Goal: Transaction & Acquisition: Purchase product/service

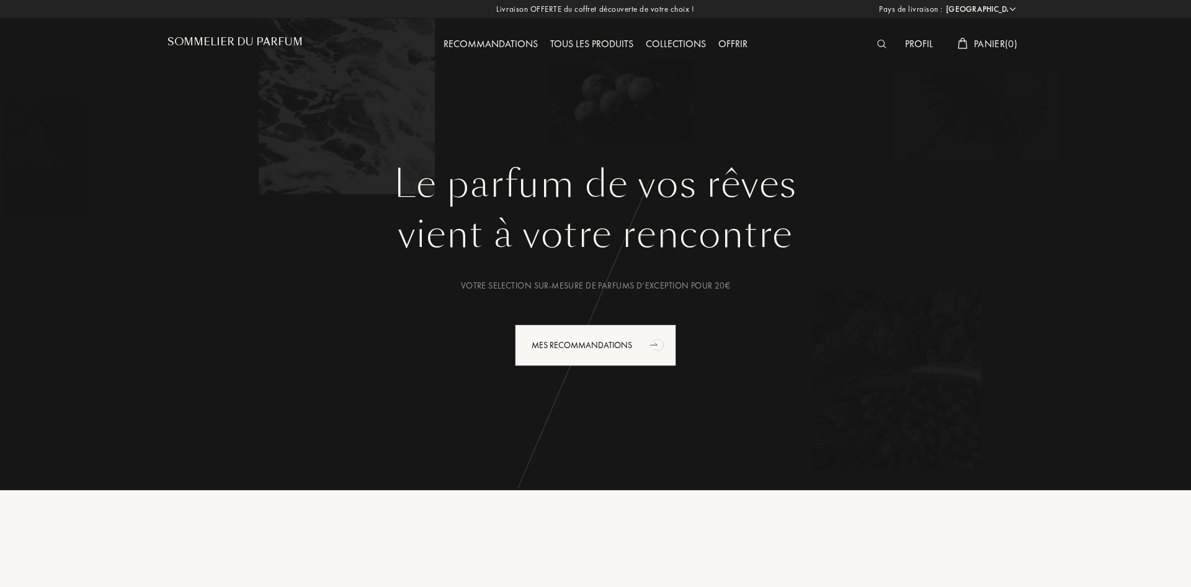
select select "FR"
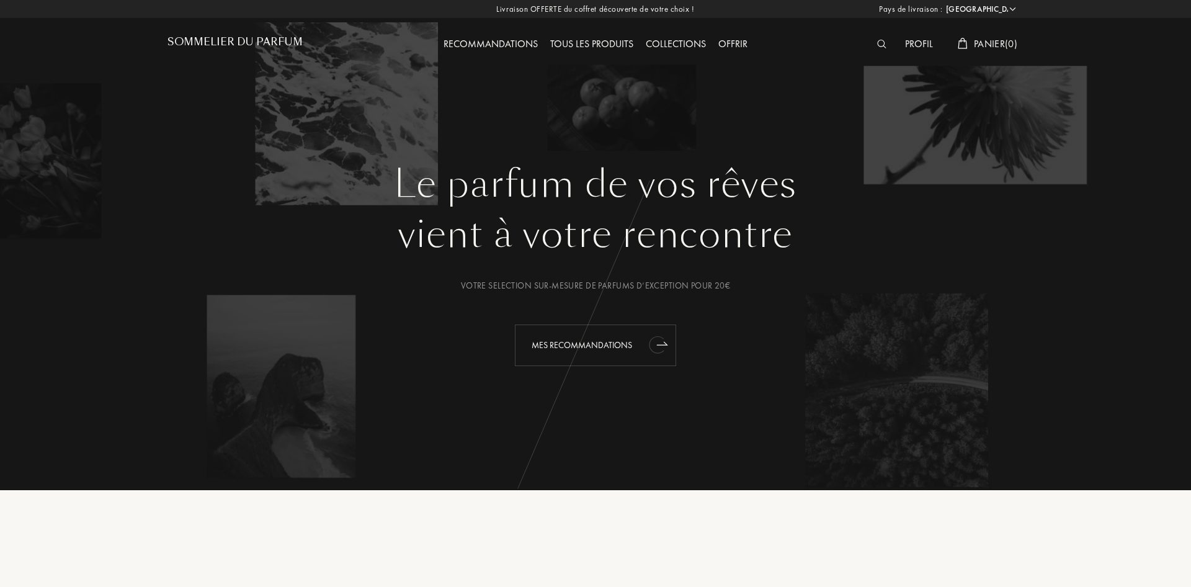
click at [600, 349] on div "Mes Recommandations" at bounding box center [595, 346] width 161 height 42
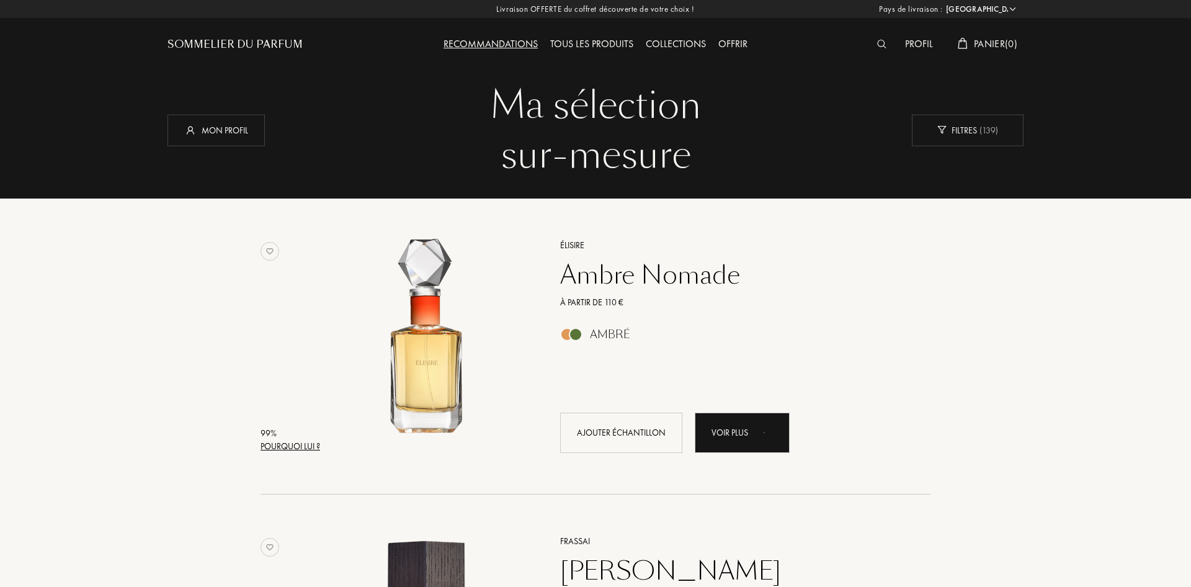
select select "FR"
click at [601, 269] on div "Ambre Nomade" at bounding box center [732, 275] width 362 height 30
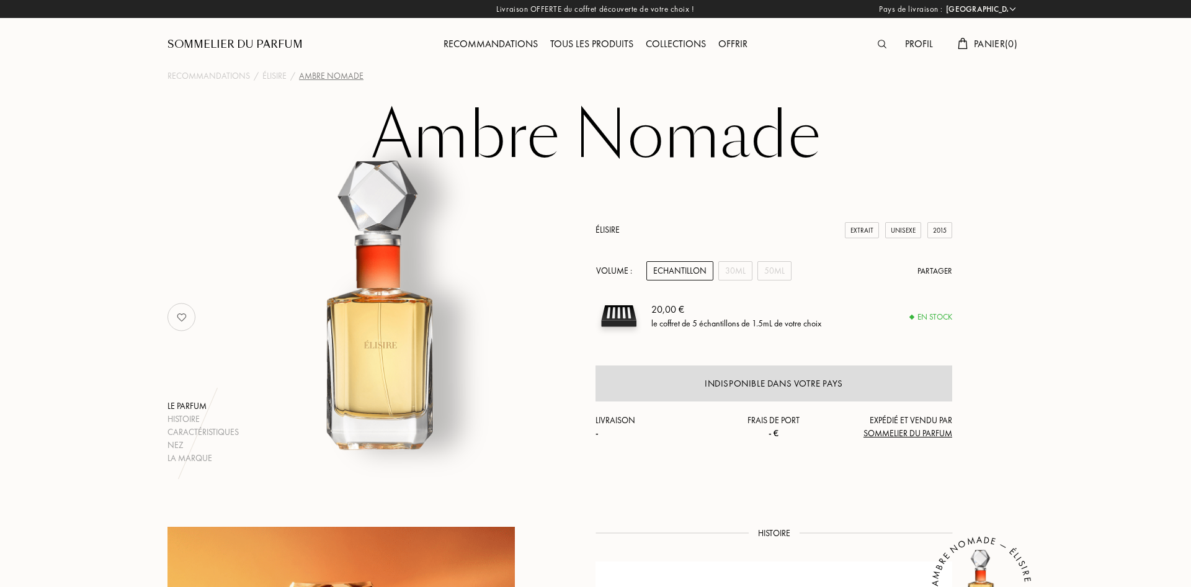
select select "FR"
click at [513, 127] on h1 "Ambre Nomade" at bounding box center [595, 136] width 621 height 68
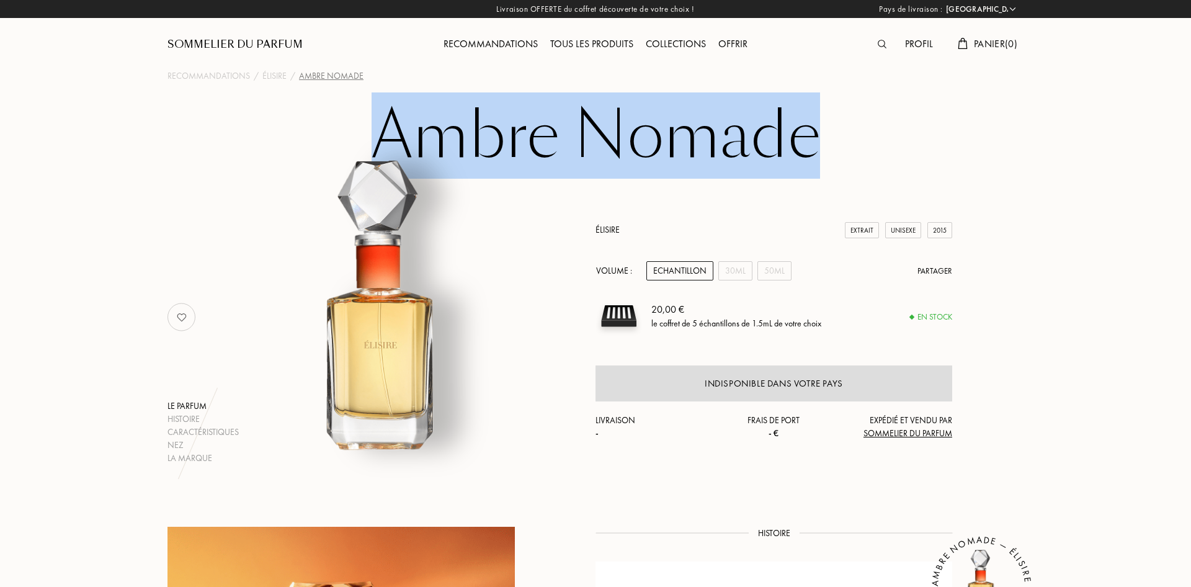
drag, startPoint x: 513, startPoint y: 127, endPoint x: 605, endPoint y: 127, distance: 92.5
click at [605, 127] on h1 "Ambre Nomade" at bounding box center [595, 136] width 621 height 68
copy h1 "Ambre Nomade"
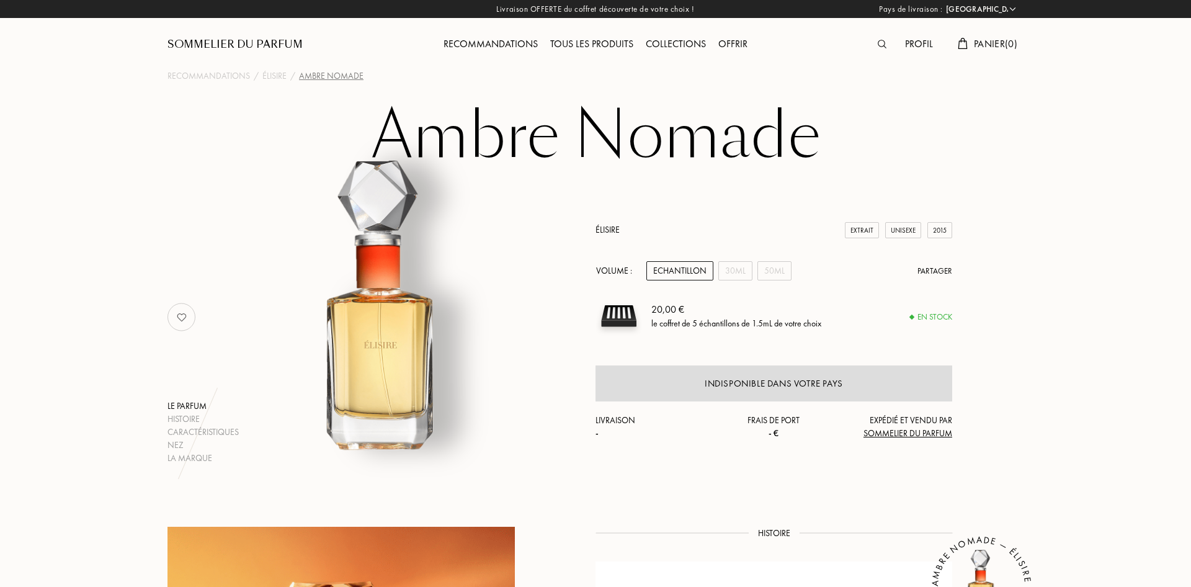
click at [696, 271] on div "Echantillon" at bounding box center [680, 270] width 67 height 19
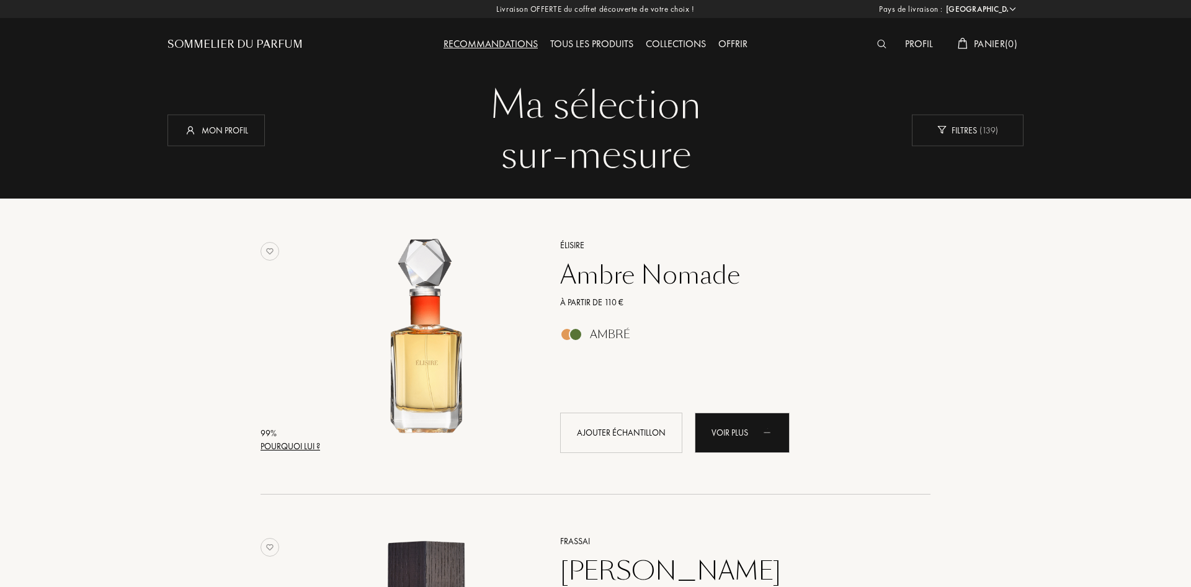
select select "FR"
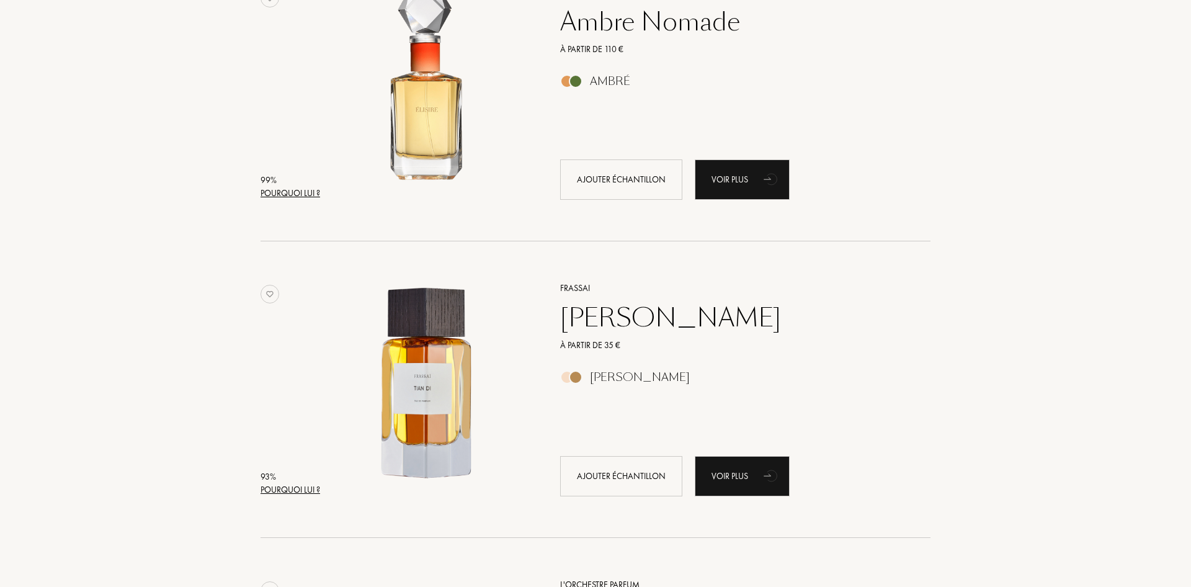
scroll to position [316, 0]
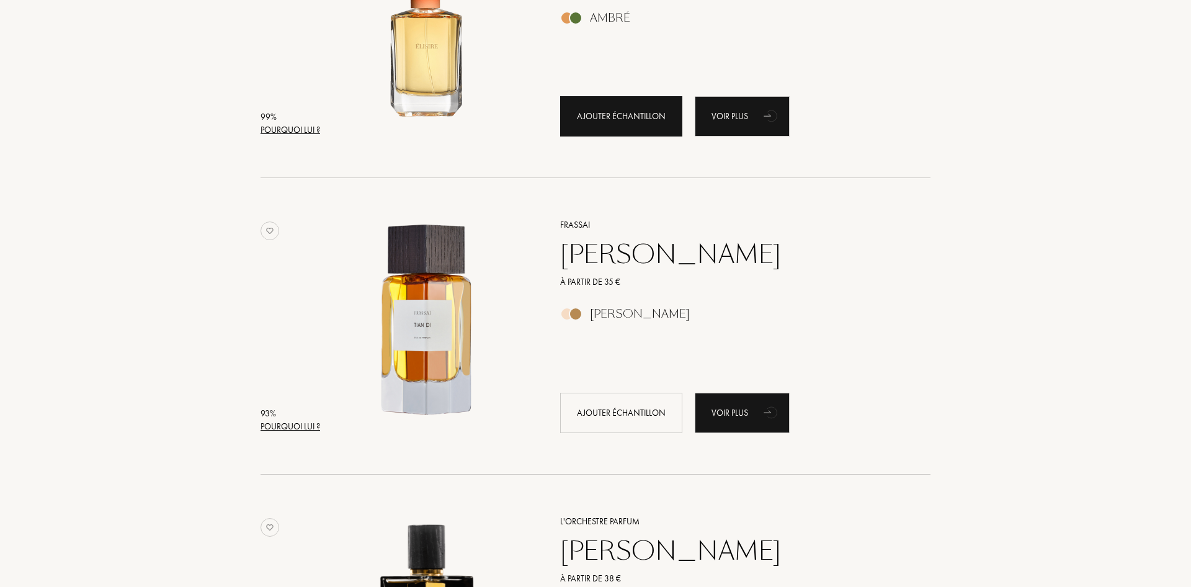
click at [588, 120] on div "Ajouter échantillon" at bounding box center [621, 116] width 122 height 40
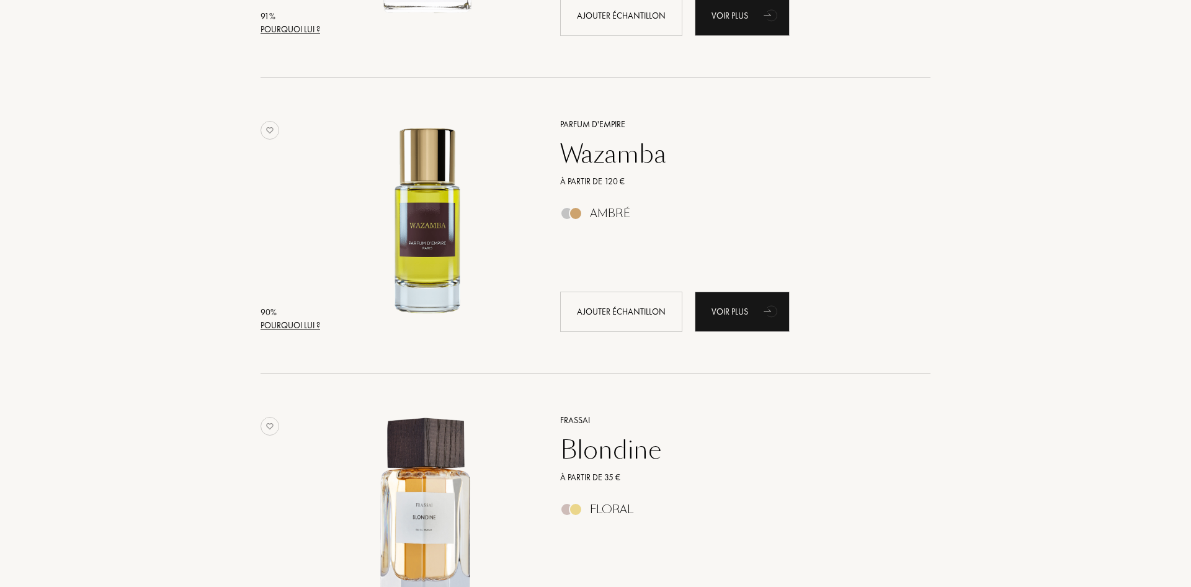
scroll to position [2089, 0]
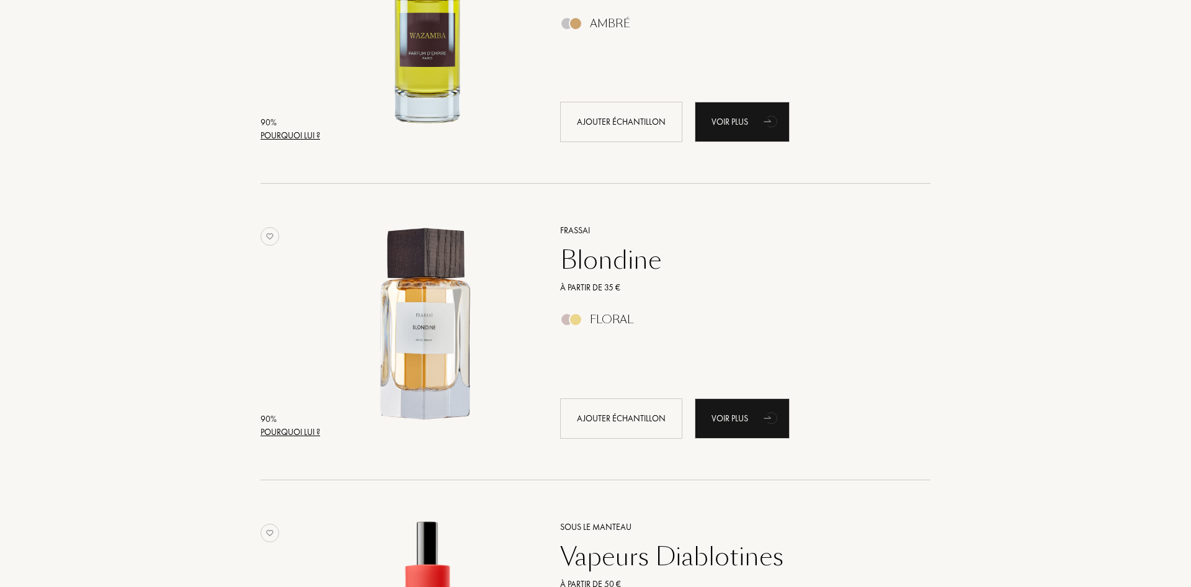
click at [601, 262] on div "Blondine" at bounding box center [732, 260] width 362 height 30
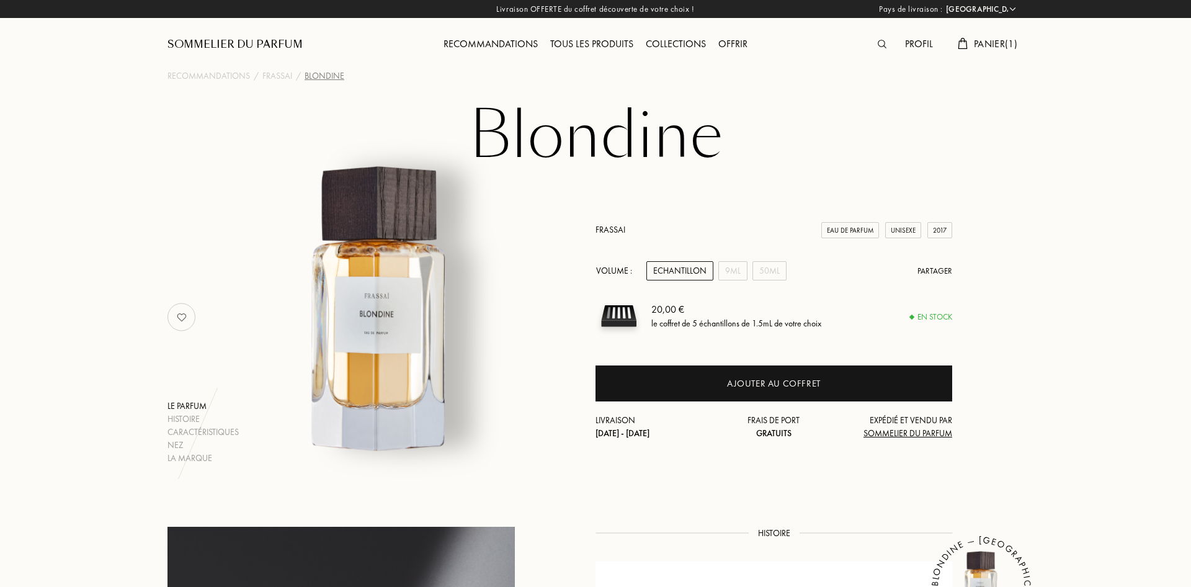
select select "FR"
click at [604, 138] on h1 "Blondine" at bounding box center [595, 136] width 621 height 68
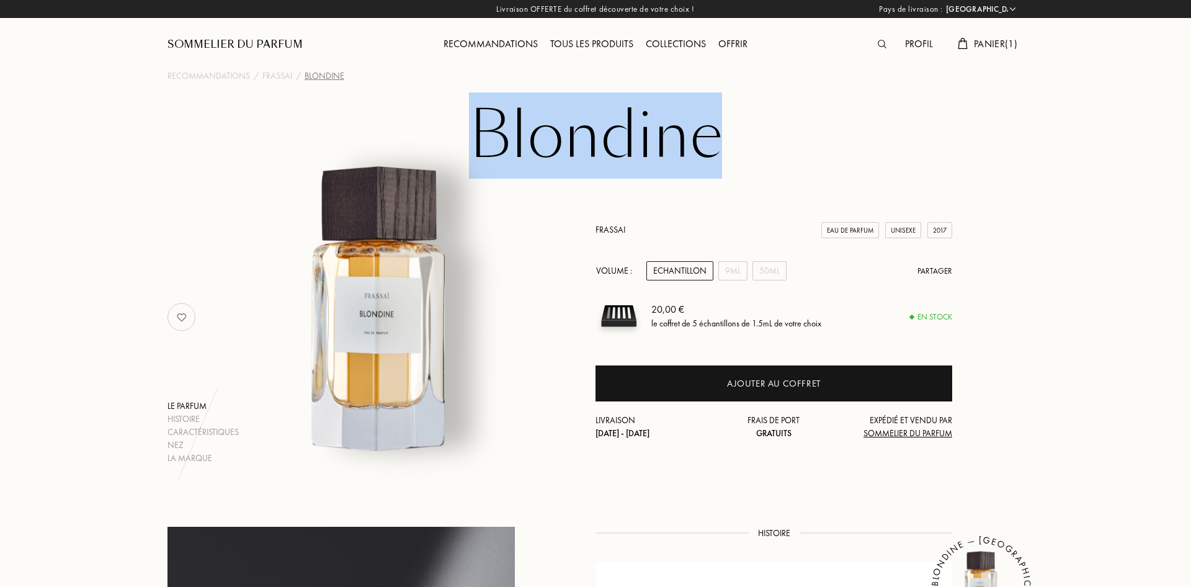
click at [604, 138] on h1 "Blondine" at bounding box center [595, 136] width 621 height 68
copy h1 "Blondine"
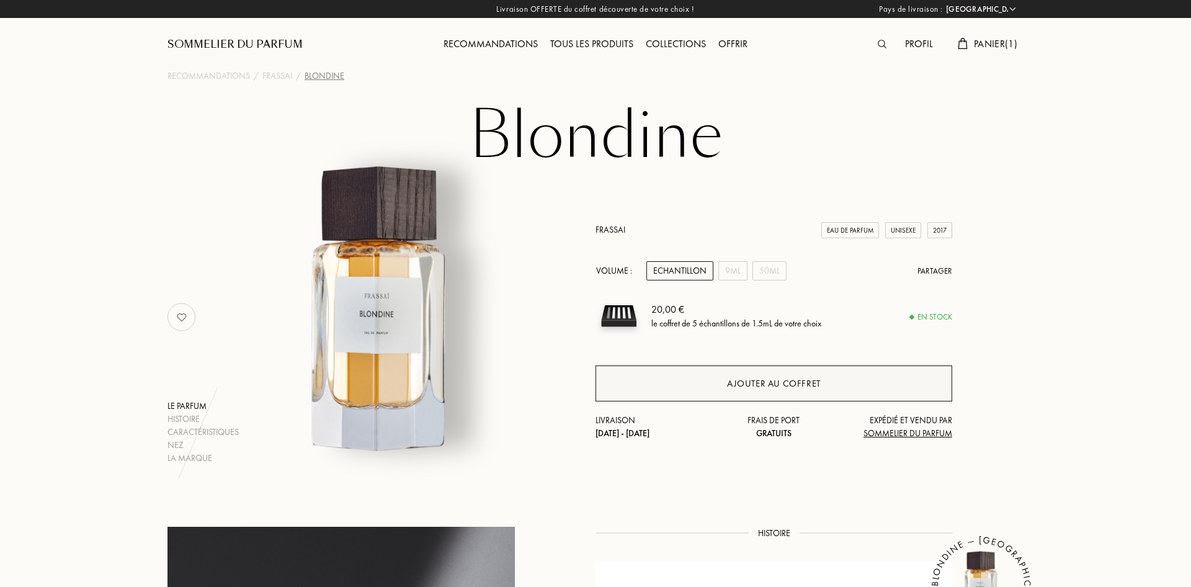
click at [732, 390] on div "Ajouter au coffret" at bounding box center [774, 384] width 94 height 14
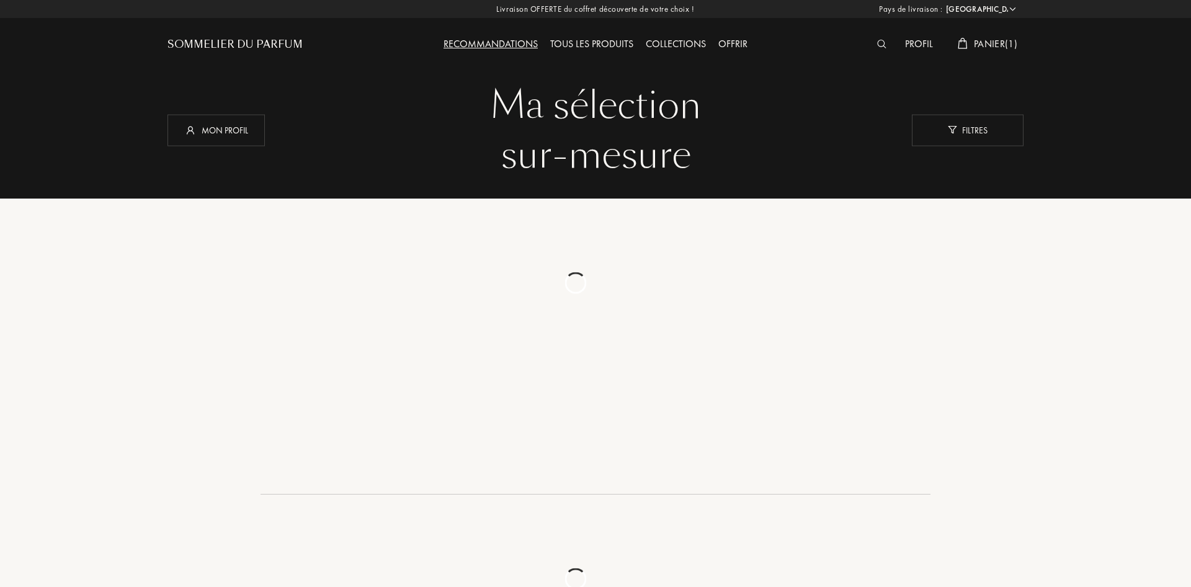
select select "FR"
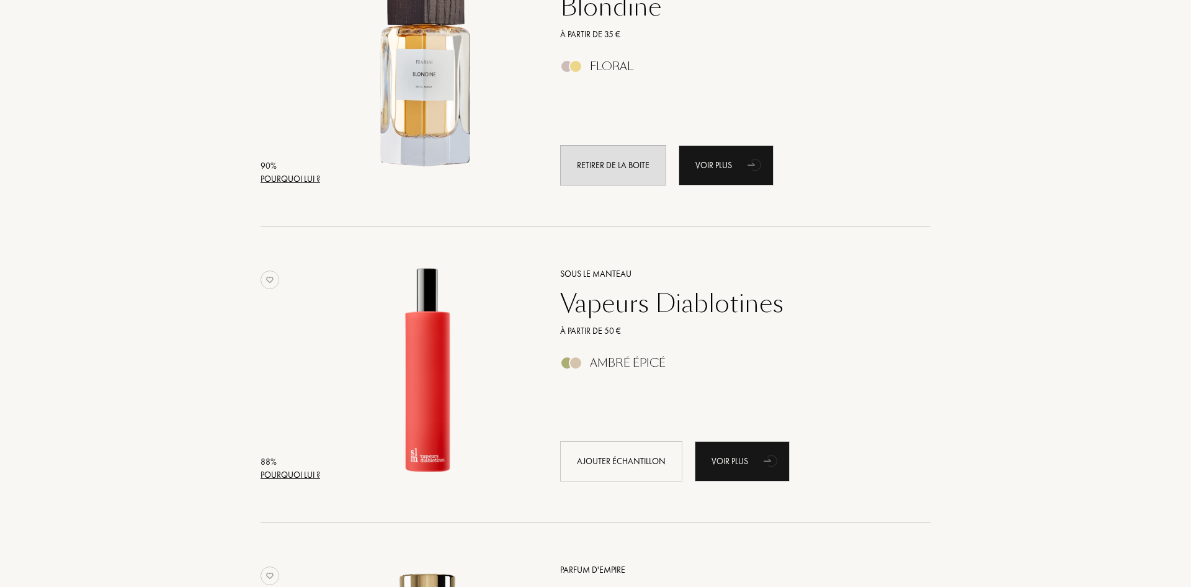
scroll to position [2532, 0]
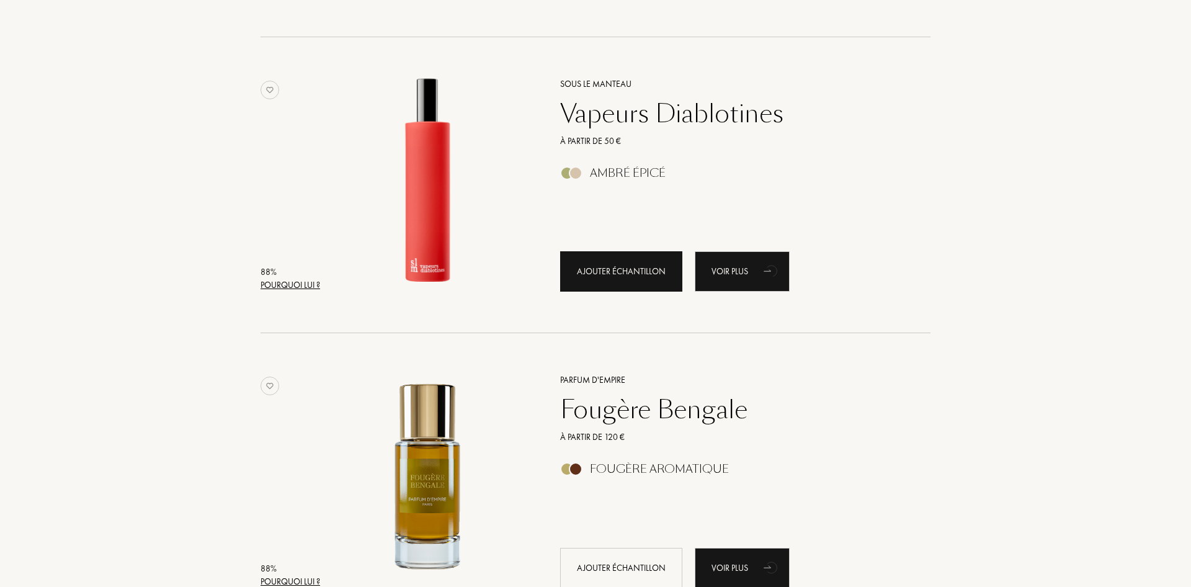
click at [603, 266] on div "Ajouter échantillon" at bounding box center [621, 271] width 122 height 40
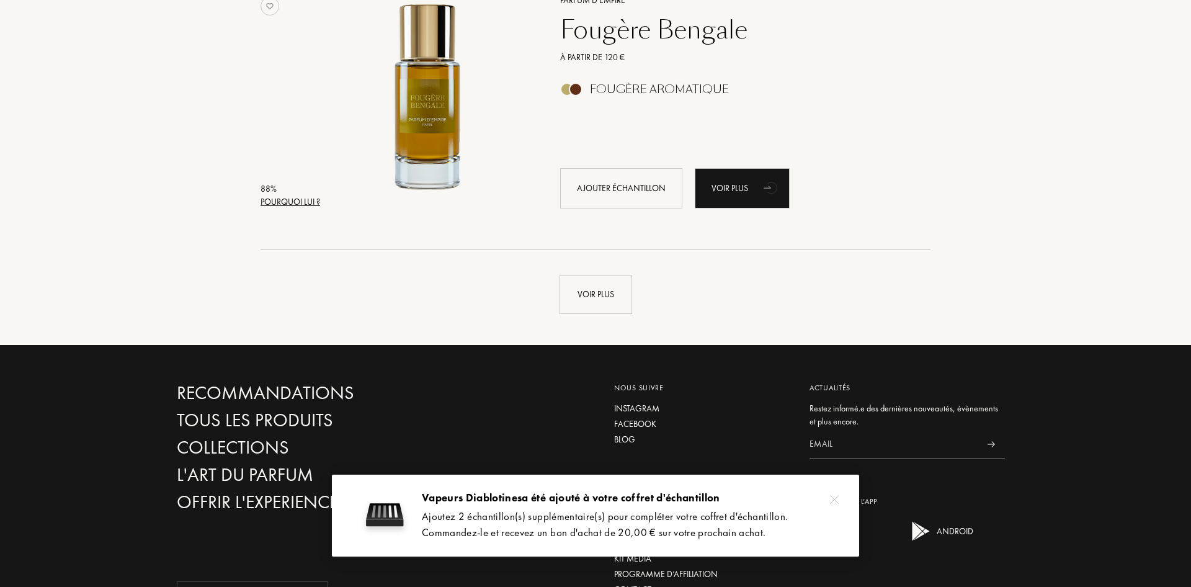
scroll to position [2975, 0]
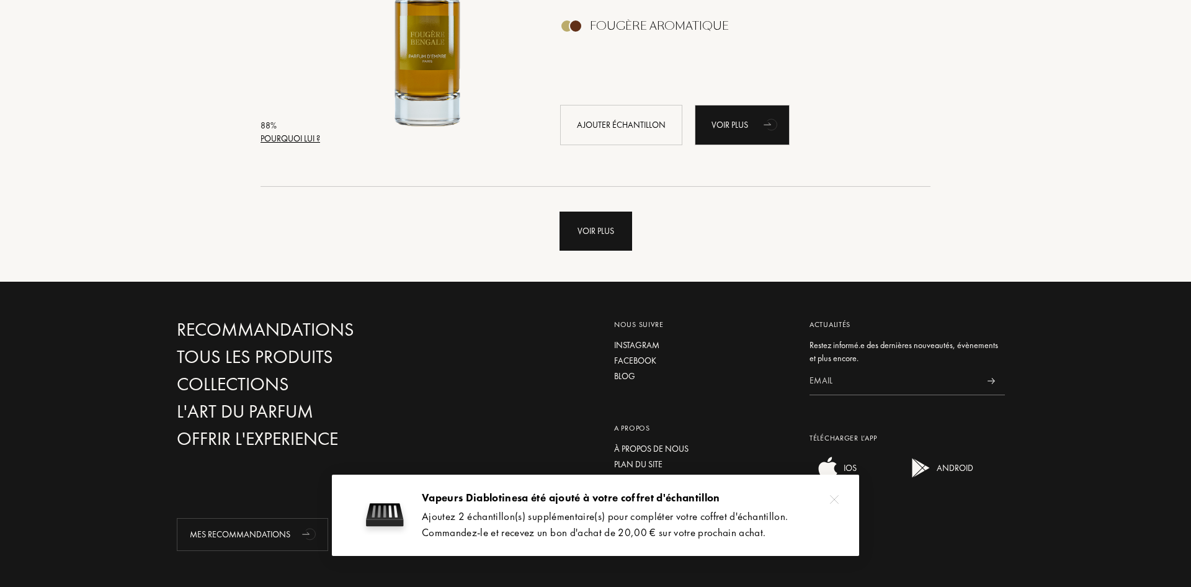
click at [597, 237] on div "Voir plus" at bounding box center [596, 231] width 73 height 39
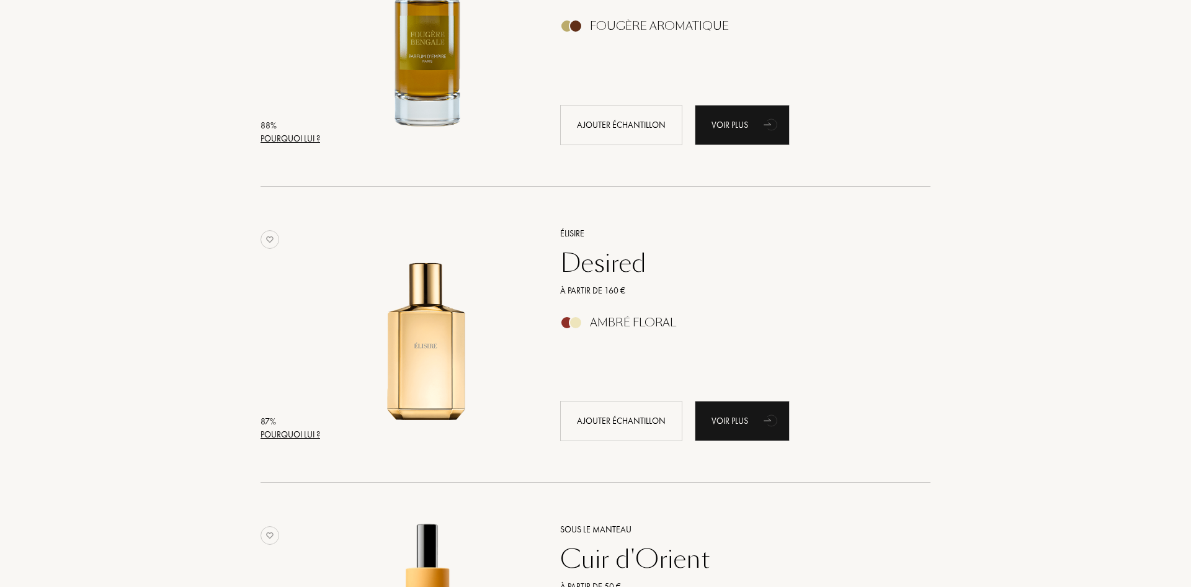
click at [607, 276] on div "Desired" at bounding box center [732, 263] width 362 height 30
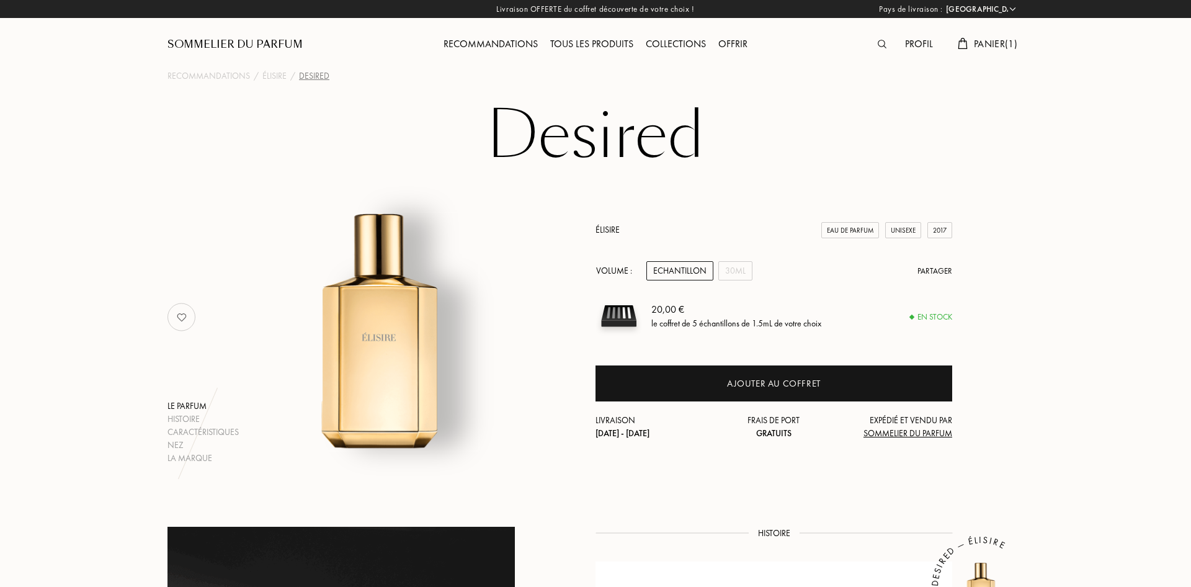
select select "FR"
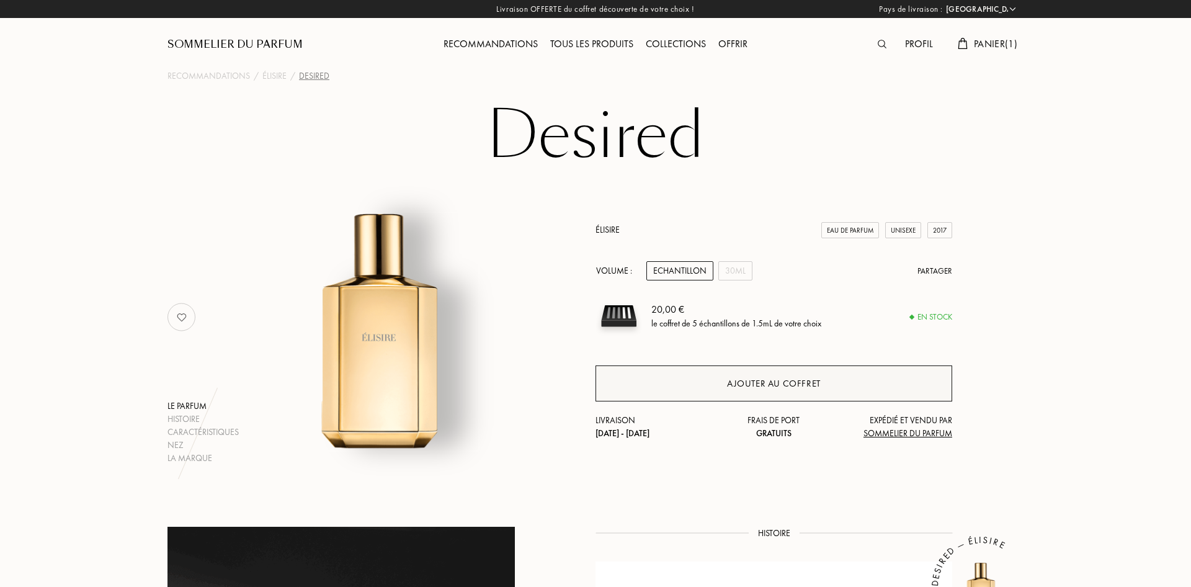
click at [735, 385] on div "Ajouter au coffret" at bounding box center [774, 384] width 94 height 14
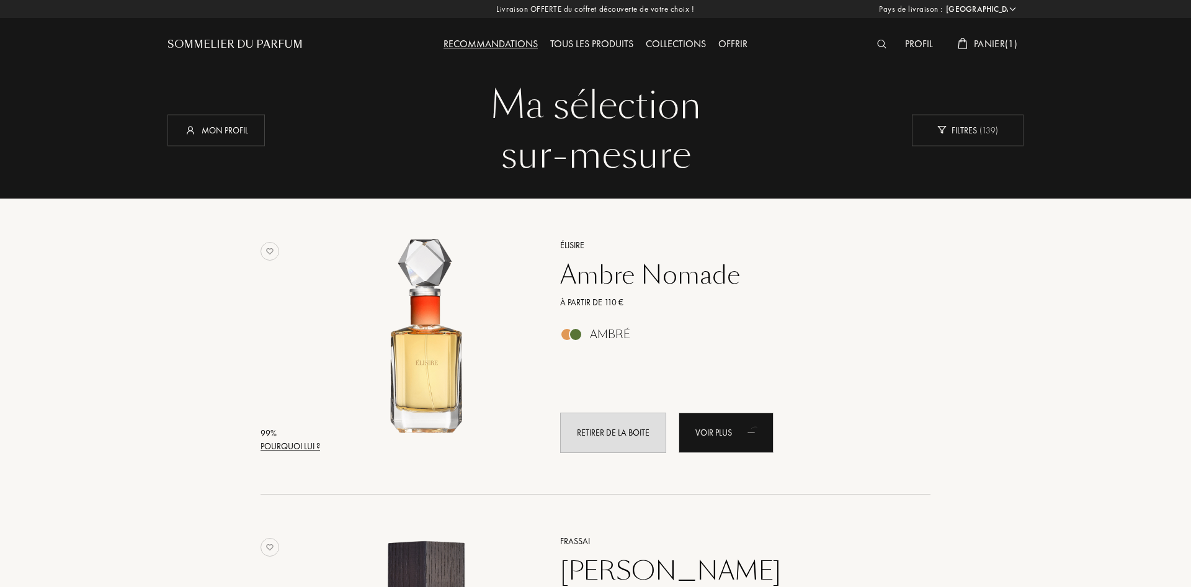
select select "FR"
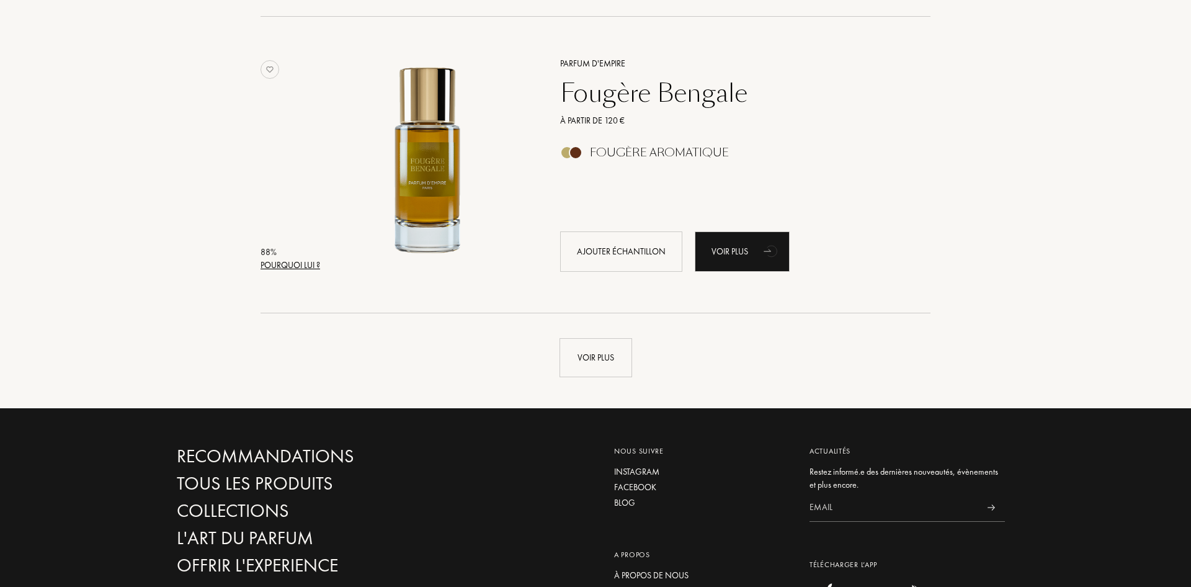
scroll to position [2975, 0]
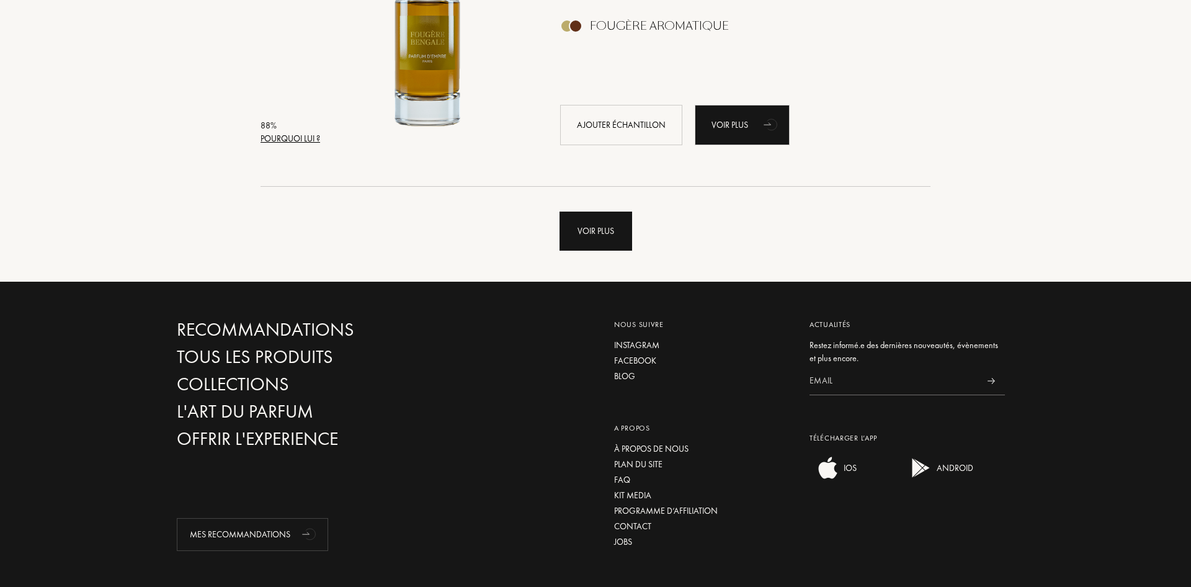
click at [611, 234] on div "Voir plus" at bounding box center [596, 231] width 73 height 39
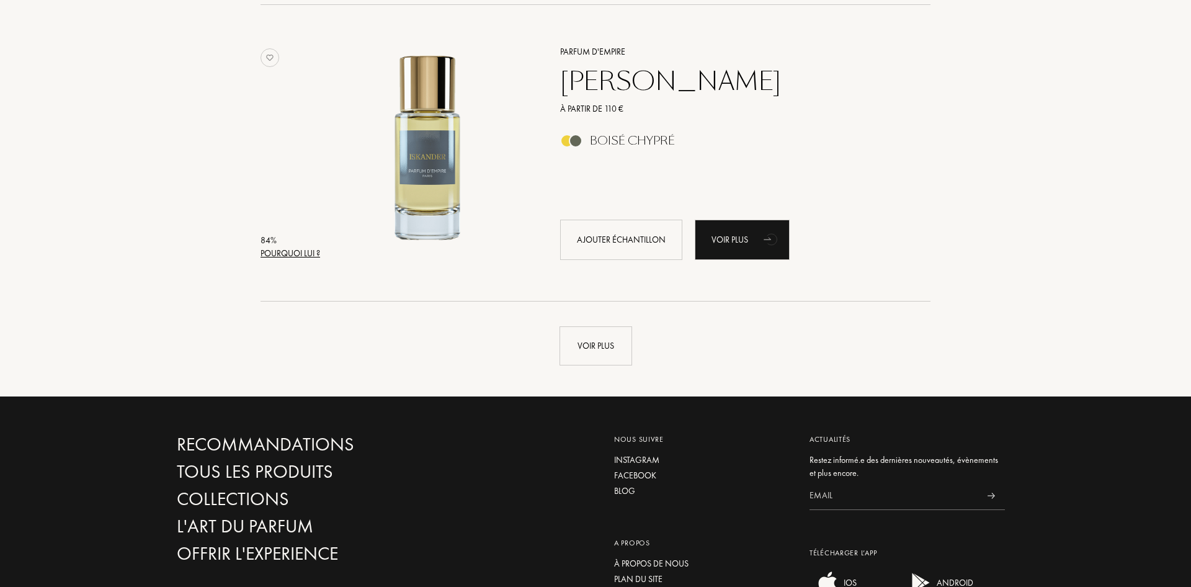
scroll to position [5886, 0]
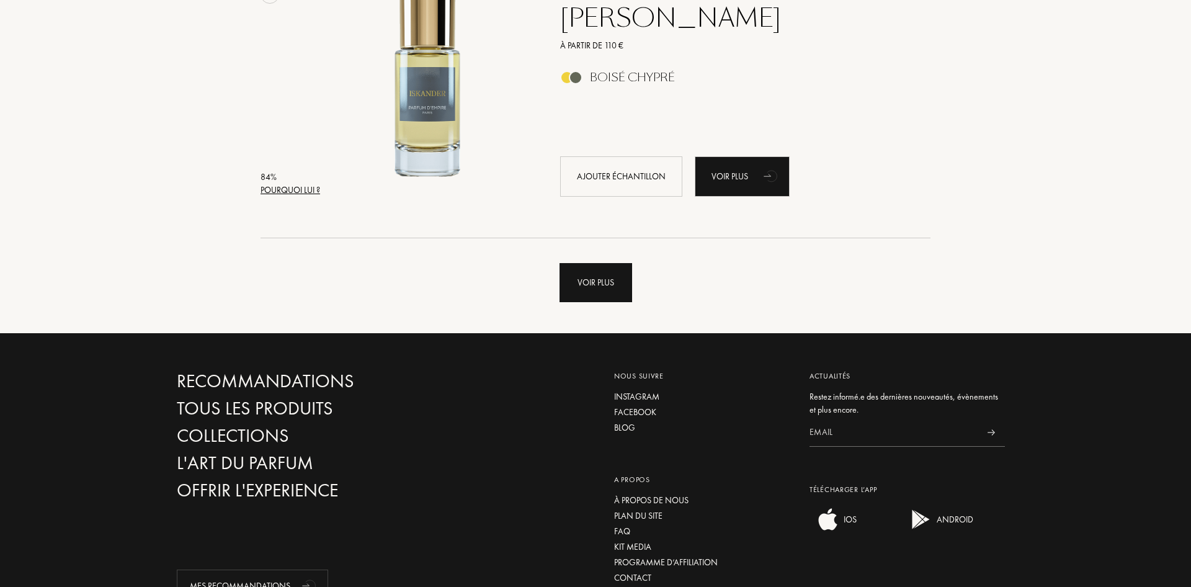
click at [621, 295] on div "Voir plus" at bounding box center [596, 282] width 73 height 39
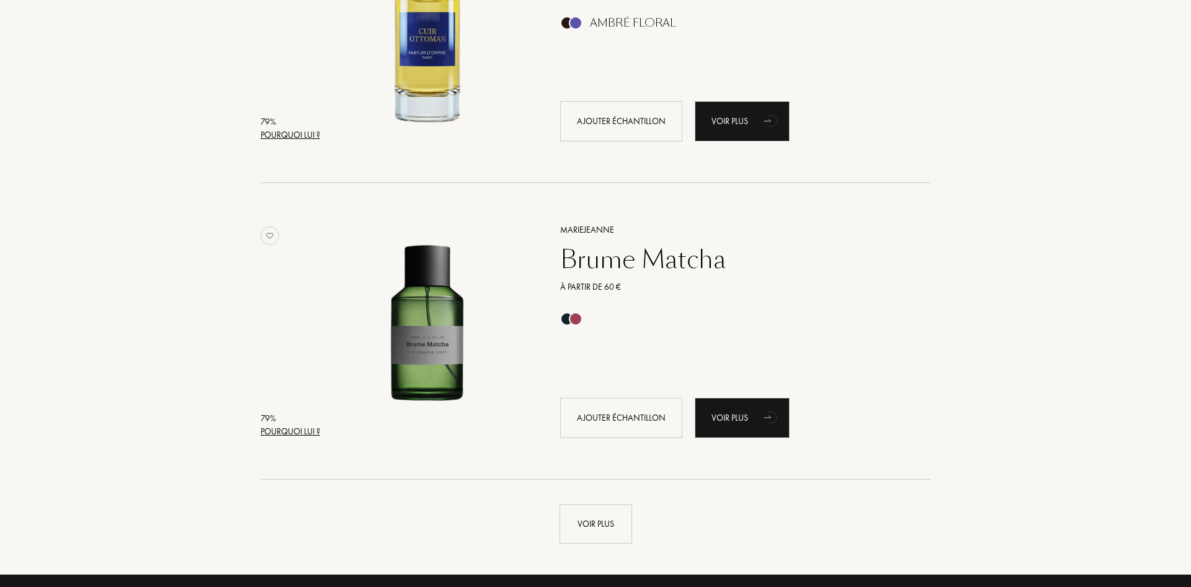
scroll to position [8671, 0]
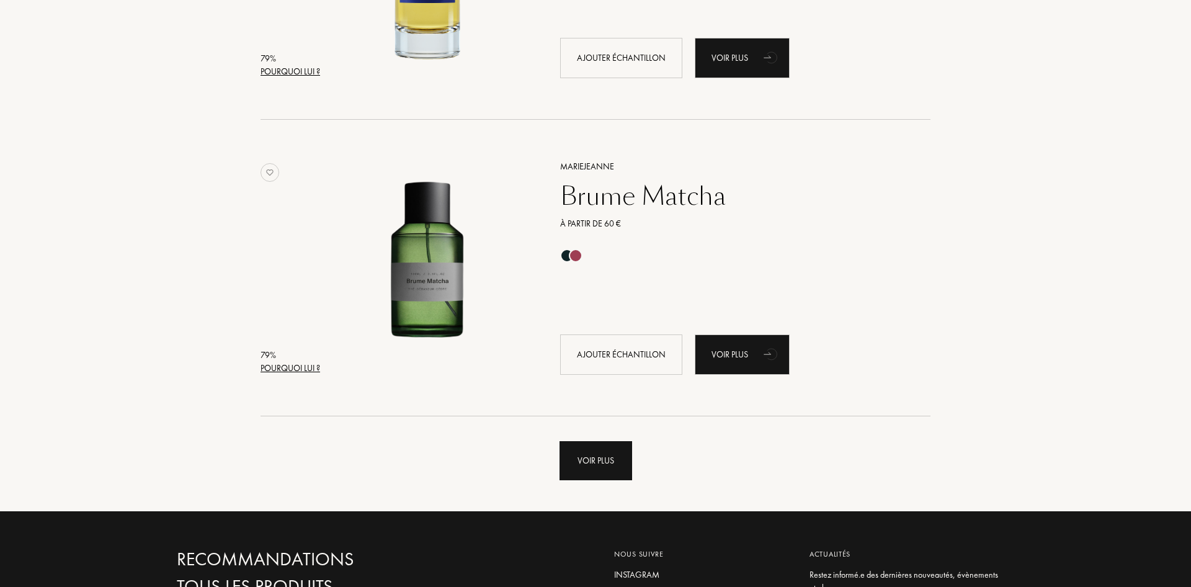
click at [599, 462] on div "Voir plus" at bounding box center [596, 460] width 73 height 39
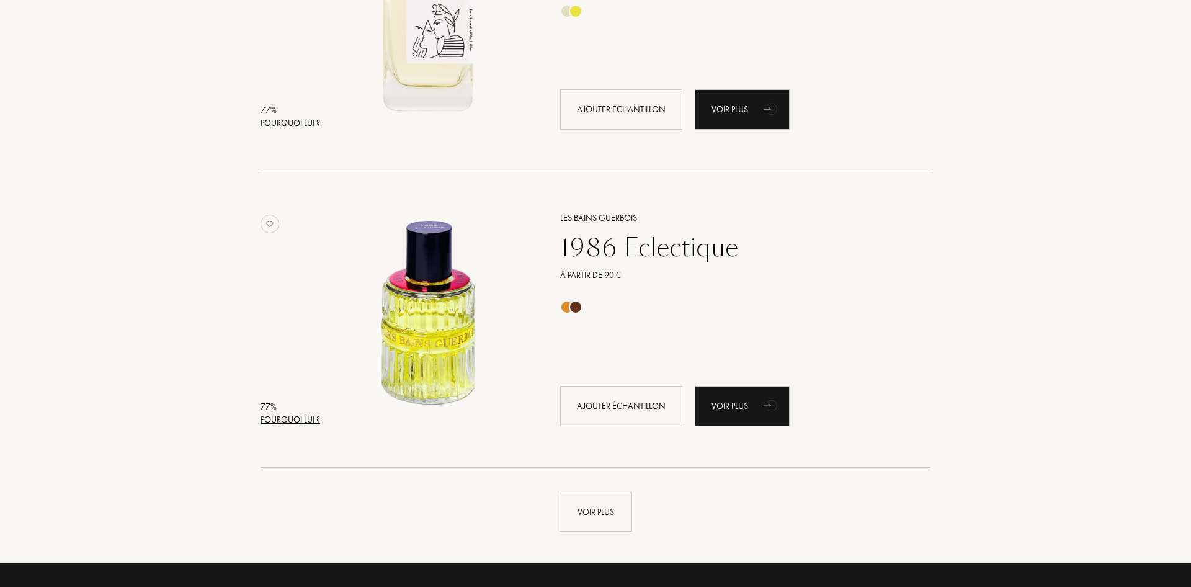
scroll to position [11772, 0]
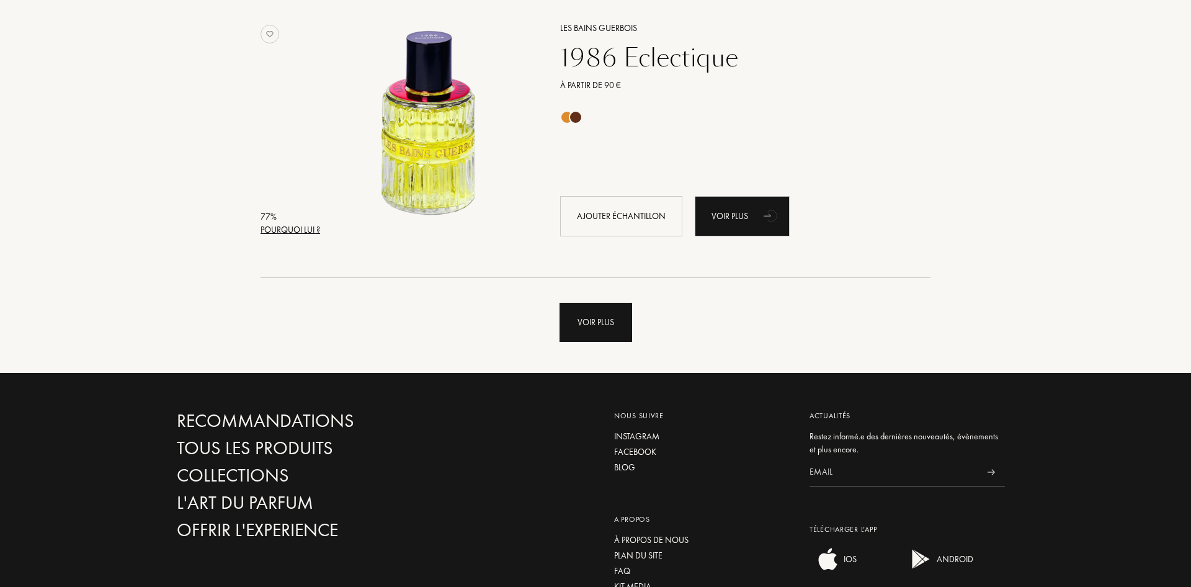
click at [582, 320] on div "Voir plus" at bounding box center [596, 322] width 73 height 39
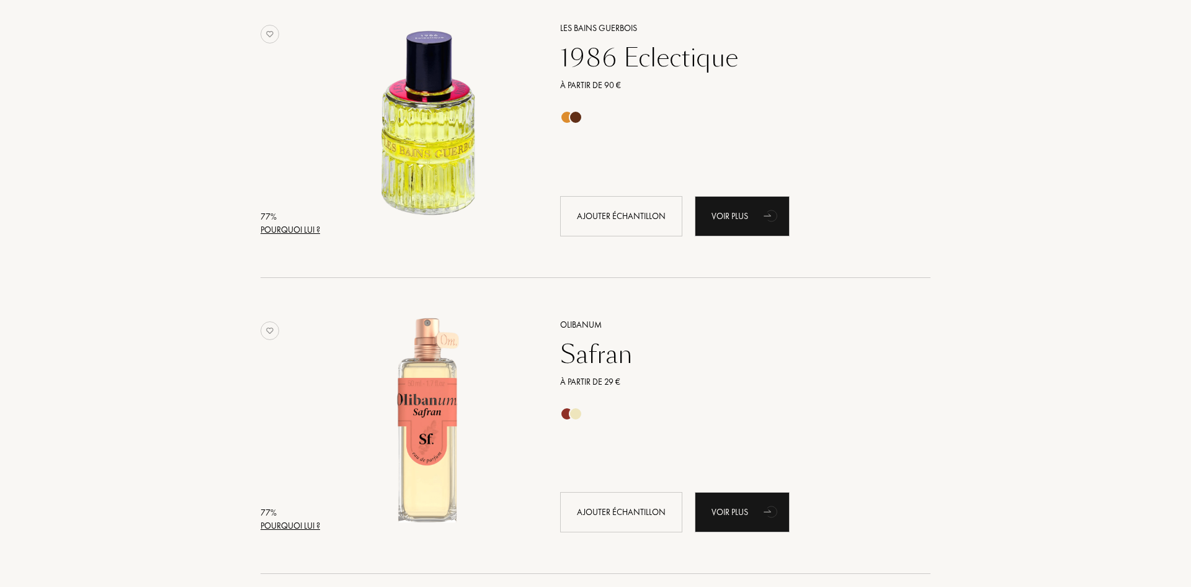
click at [606, 354] on div "Safran" at bounding box center [732, 354] width 362 height 30
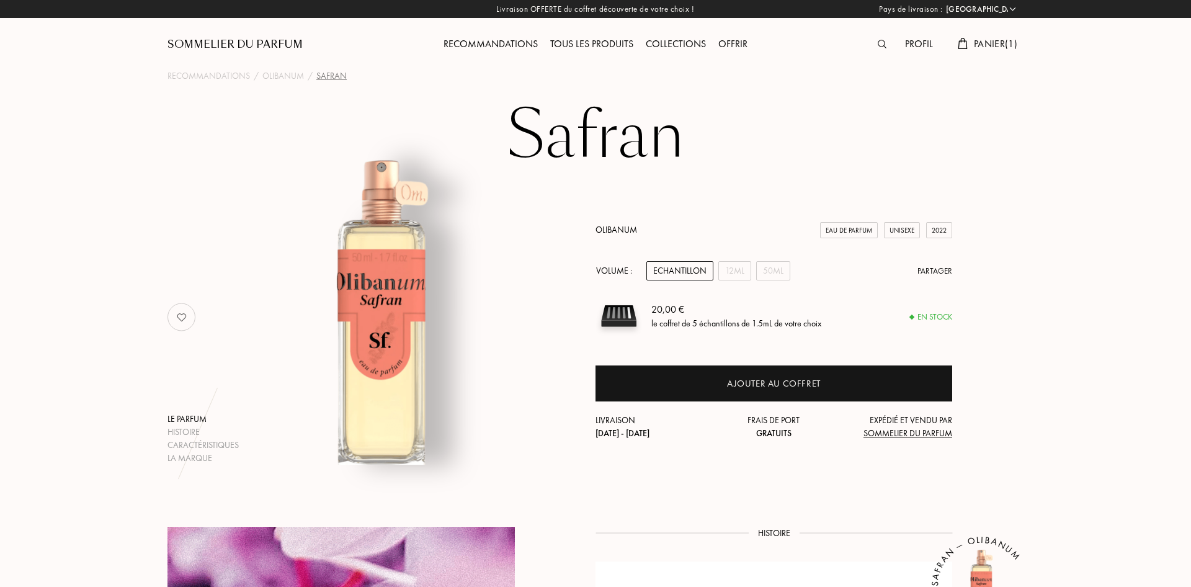
select select "FR"
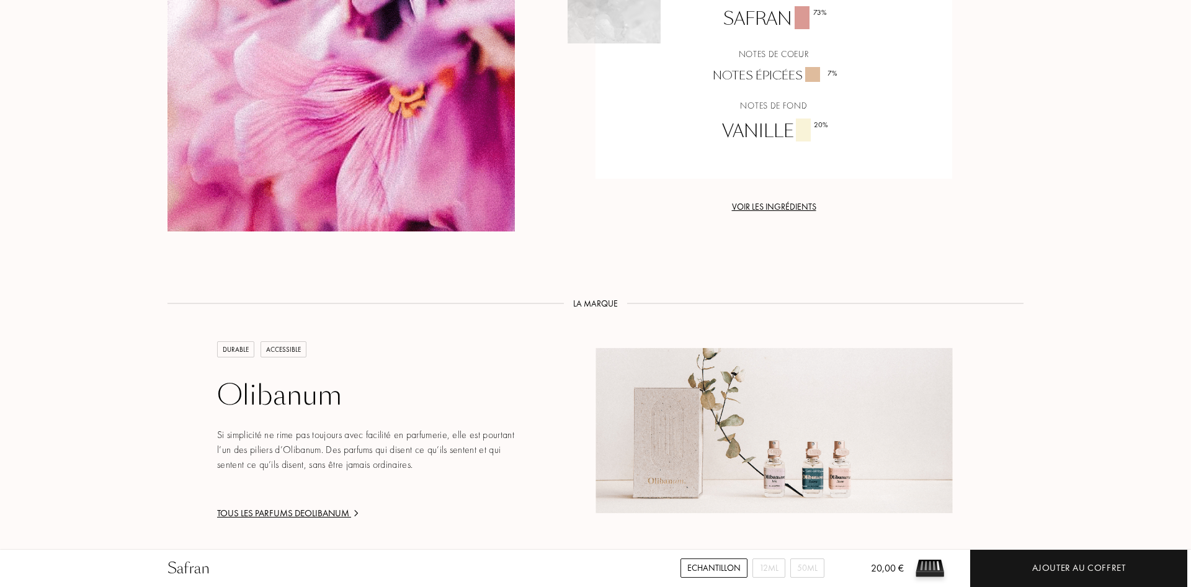
scroll to position [1203, 0]
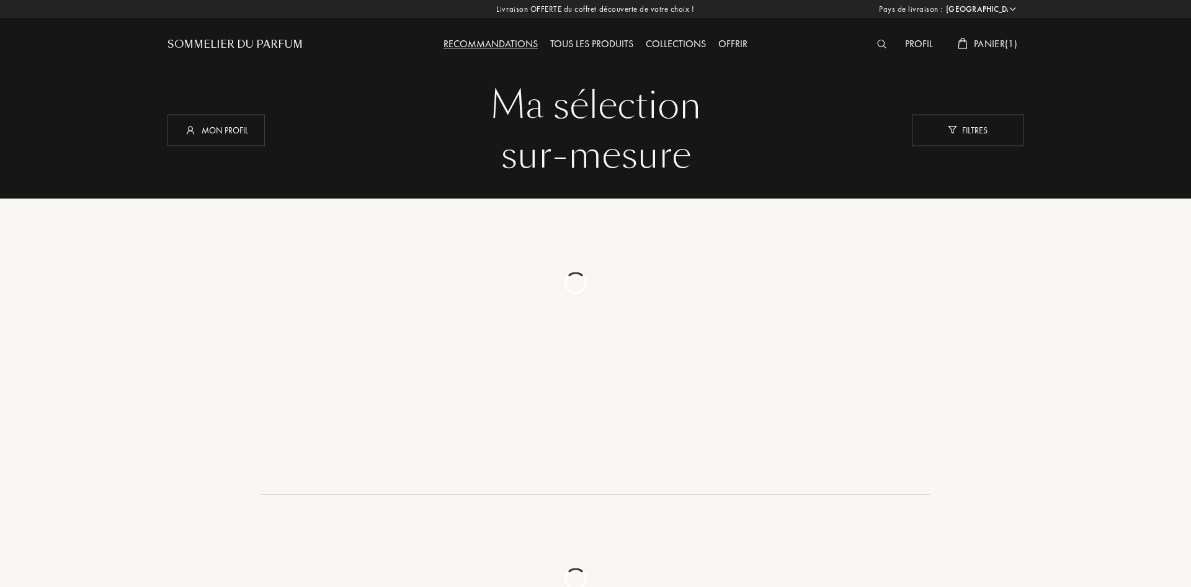
select select "FR"
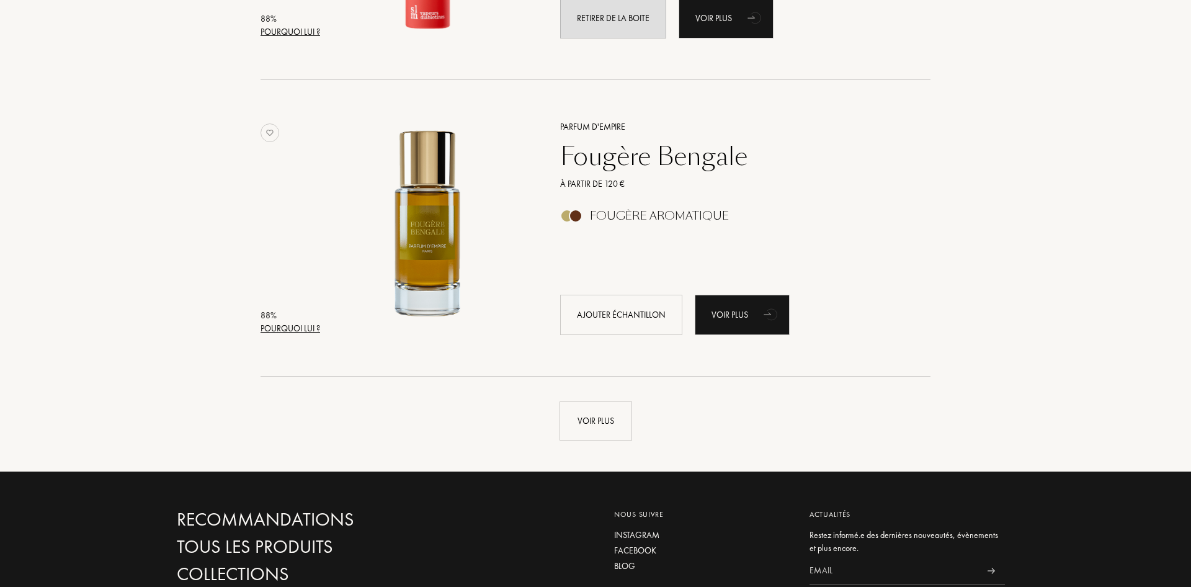
scroll to position [3051, 0]
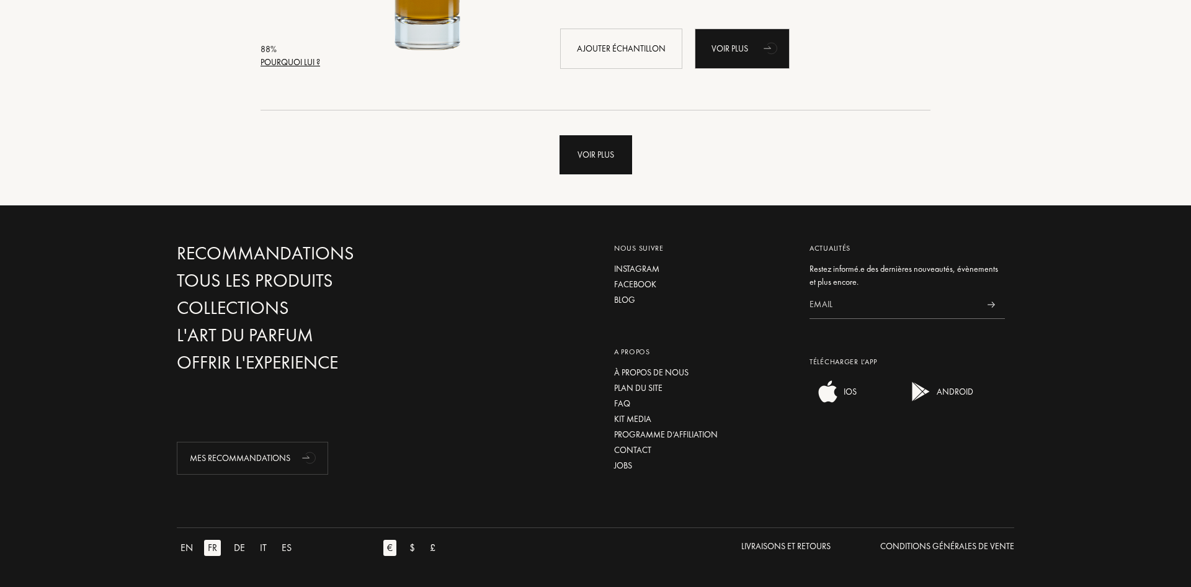
click at [608, 157] on div "Voir plus" at bounding box center [596, 154] width 73 height 39
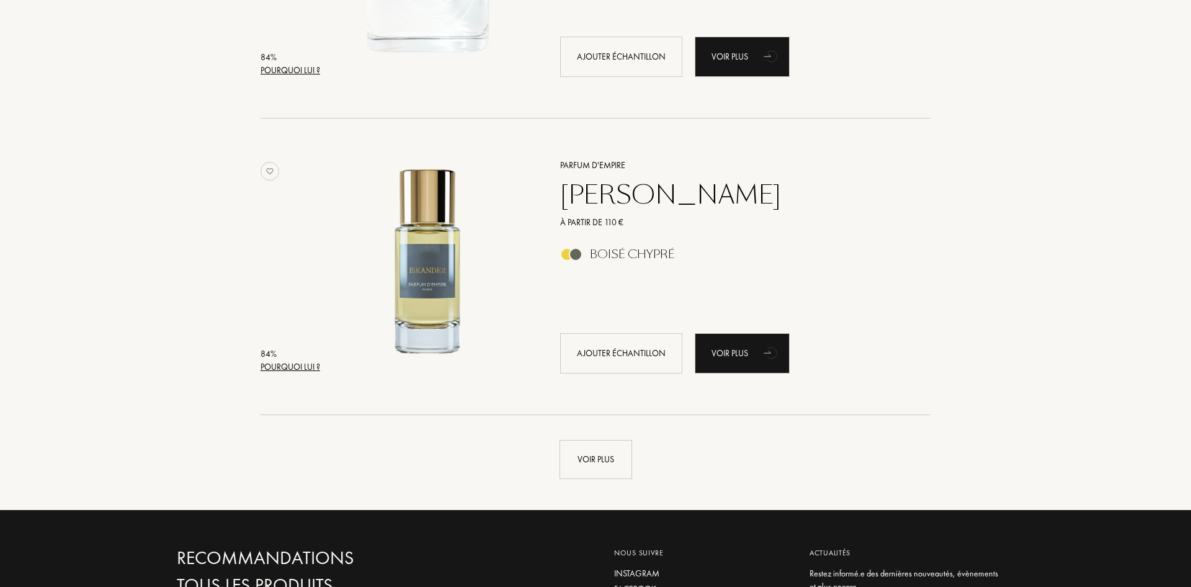
scroll to position [5963, 0]
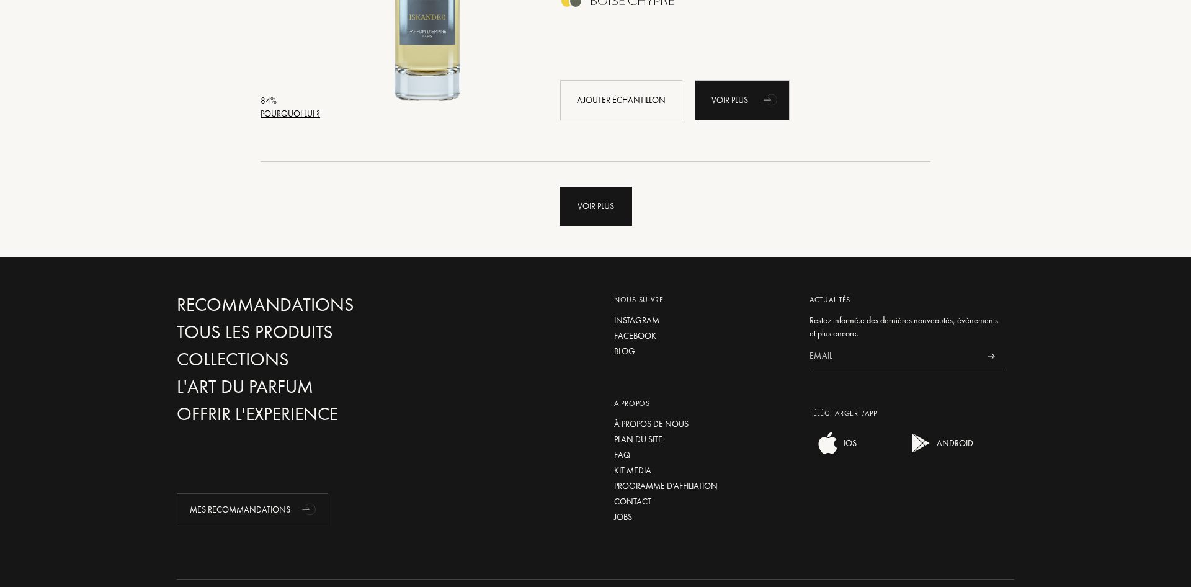
click at [604, 210] on div "Voir plus" at bounding box center [596, 206] width 73 height 39
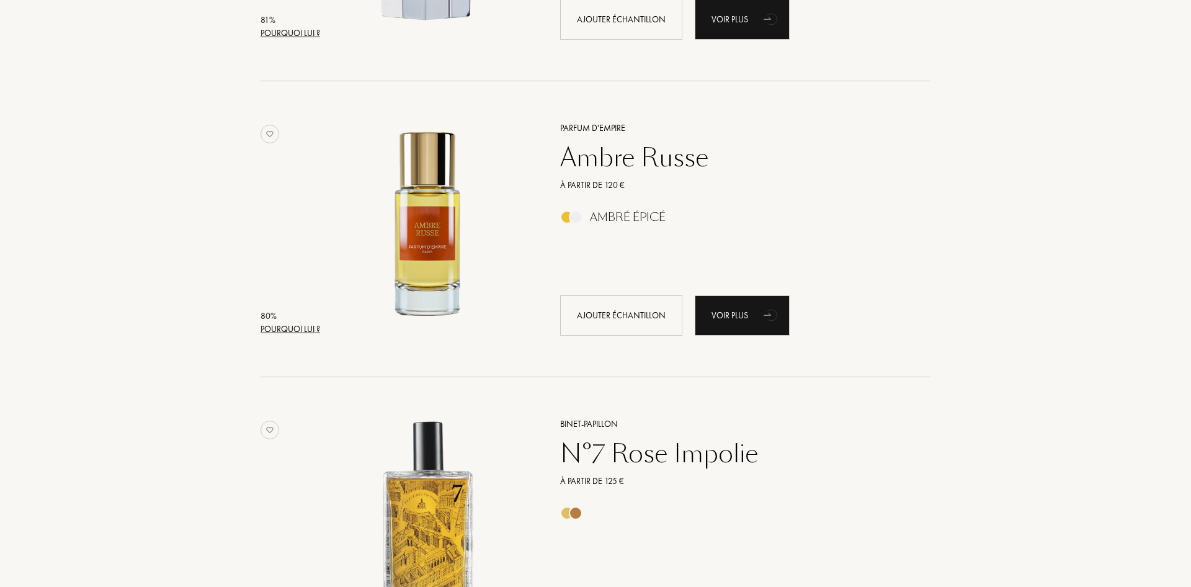
scroll to position [6912, 0]
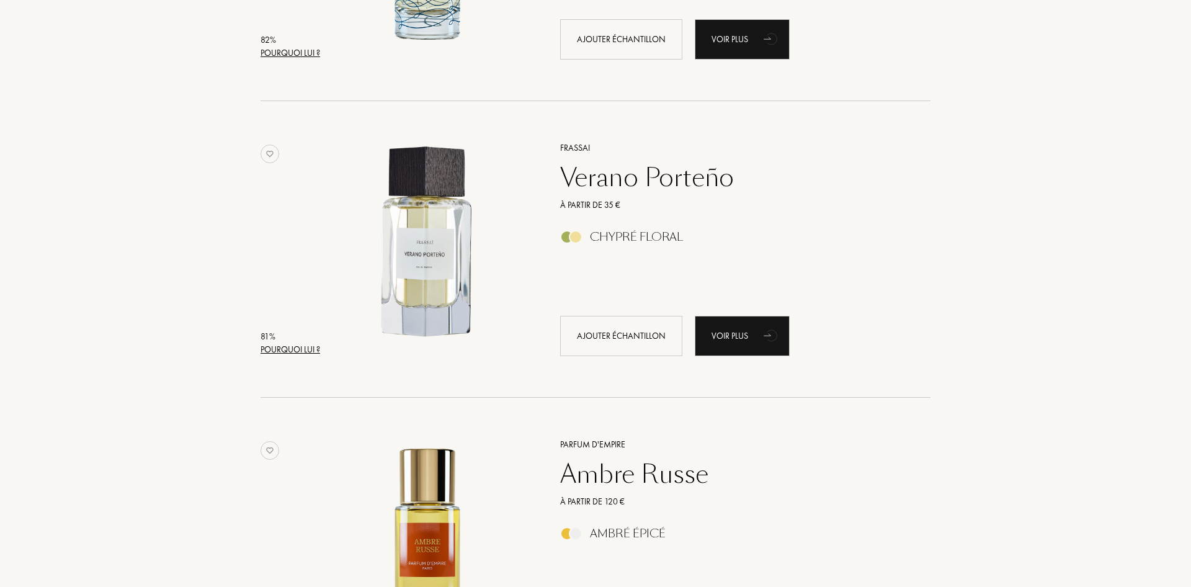
click at [616, 184] on div "Verano Porteño" at bounding box center [732, 178] width 362 height 30
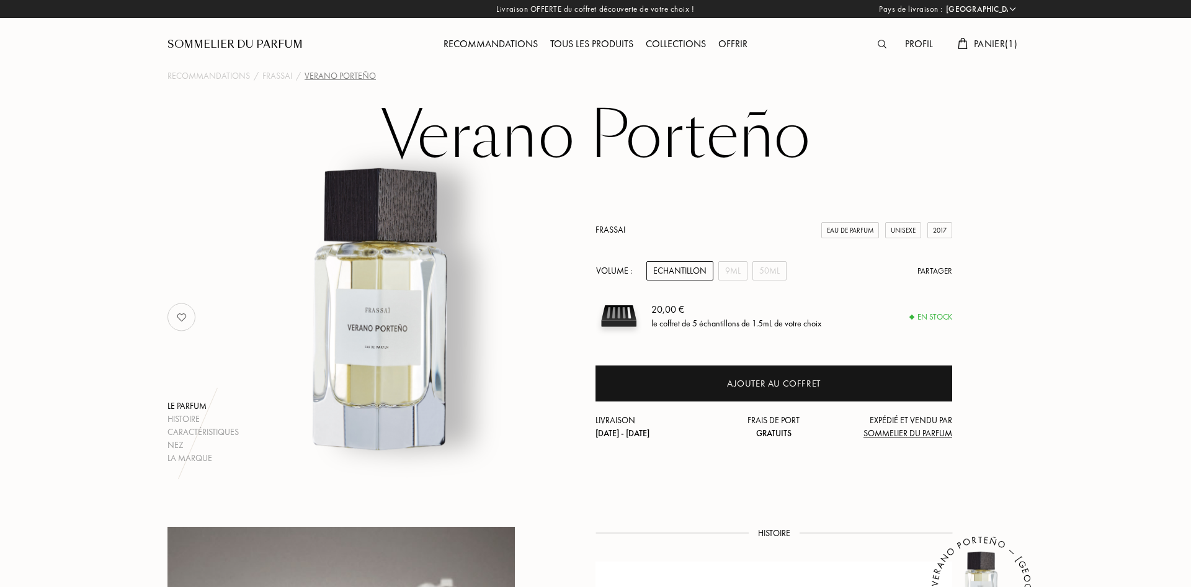
select select "FR"
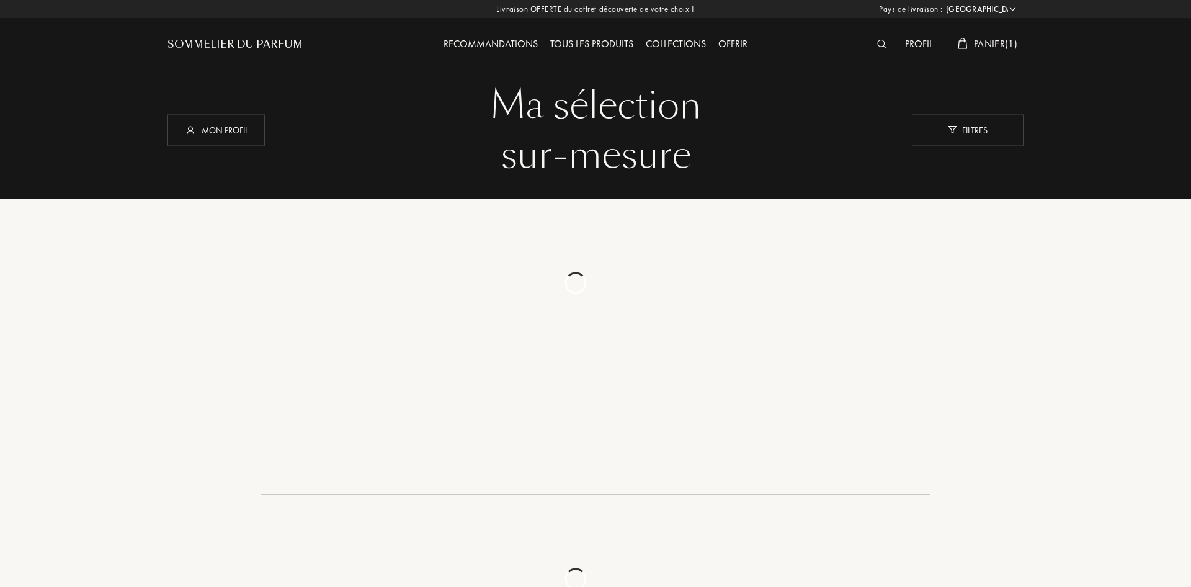
select select "FR"
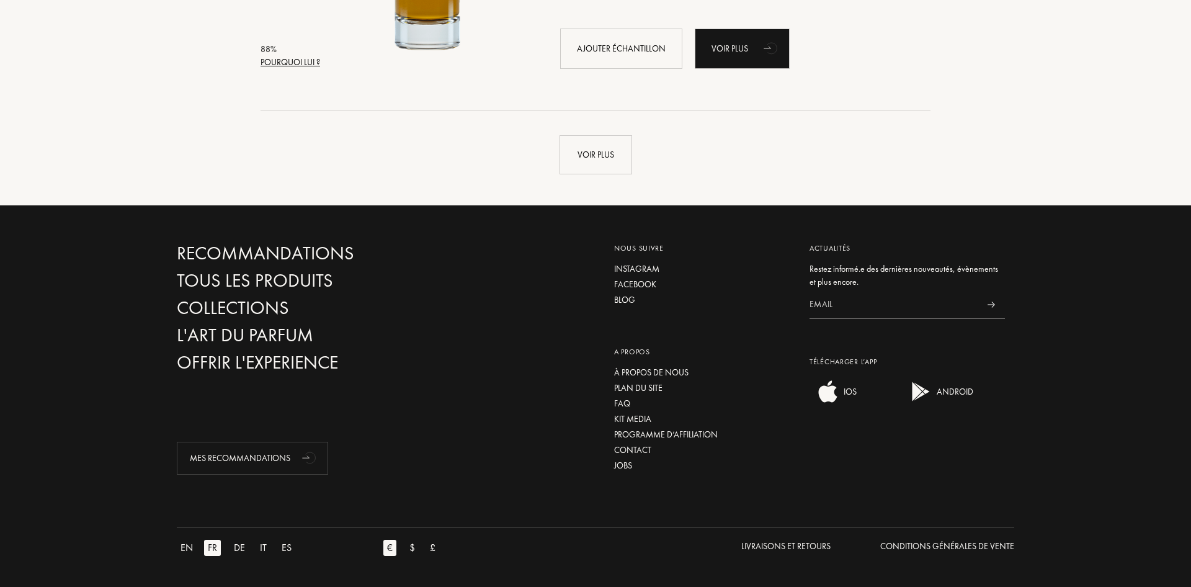
scroll to position [2861, 0]
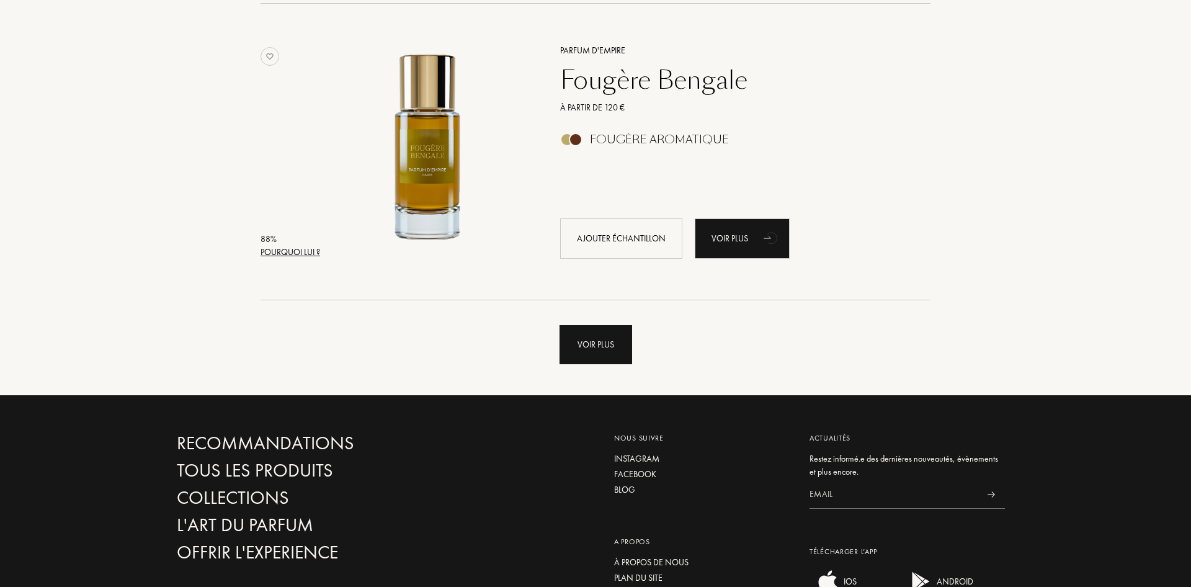
click at [604, 337] on div "Voir plus" at bounding box center [596, 344] width 73 height 39
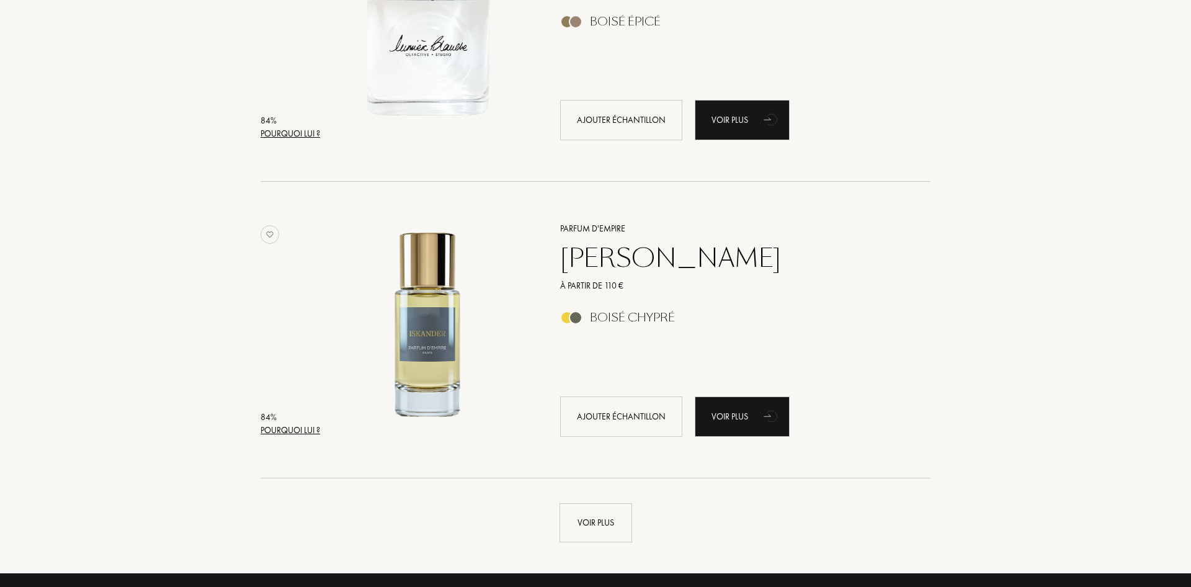
scroll to position [5836, 0]
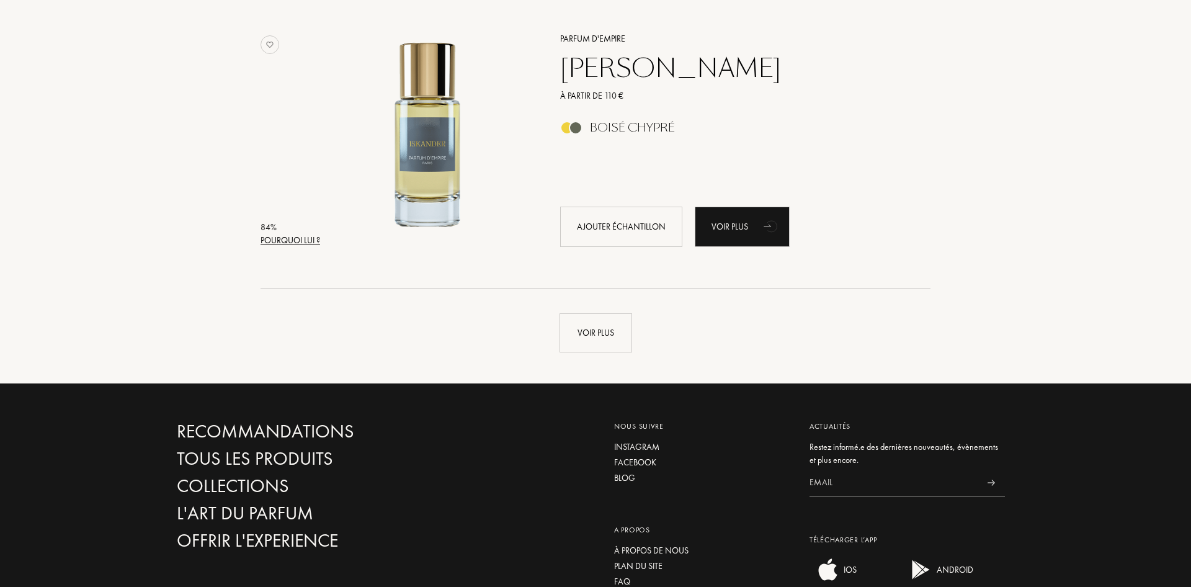
click at [604, 337] on div "Voir plus" at bounding box center [596, 332] width 73 height 39
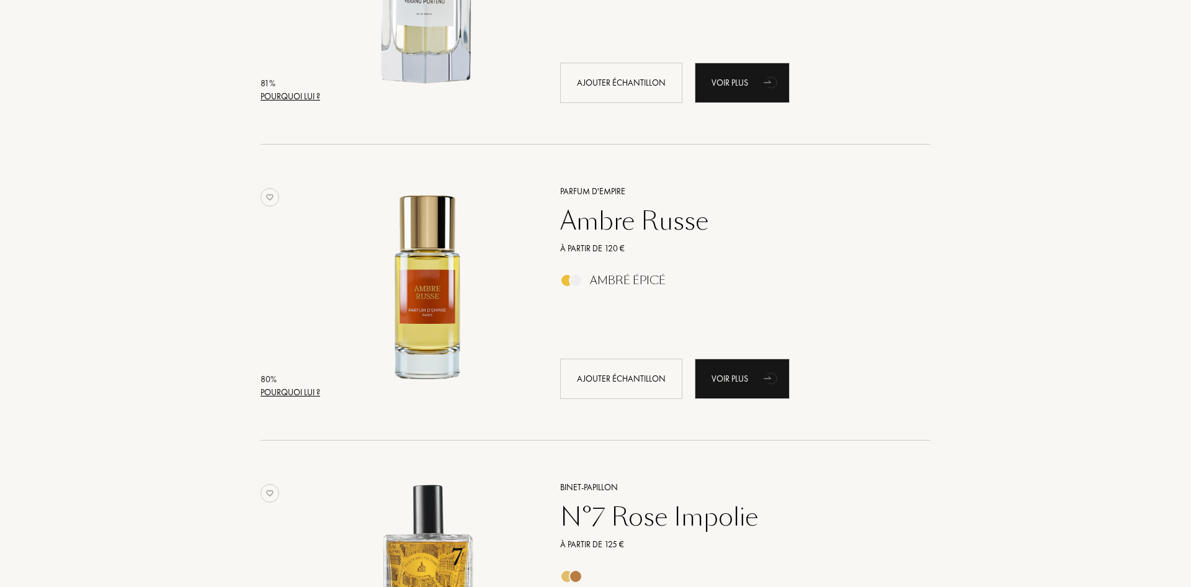
scroll to position [7355, 0]
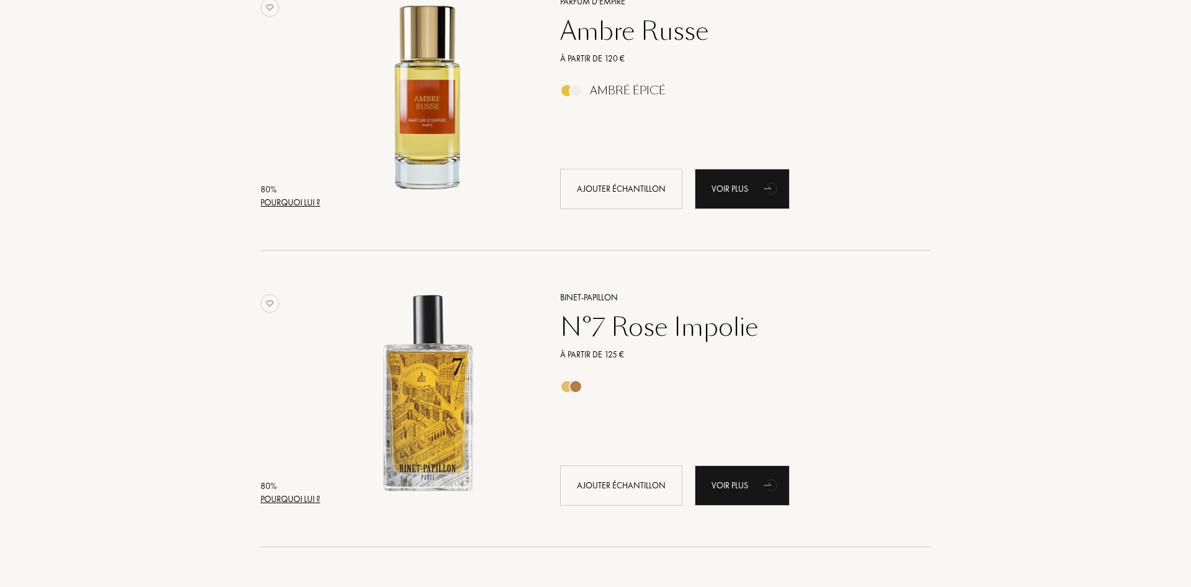
click at [639, 333] on div "N°7 Rose Impolie" at bounding box center [732, 327] width 362 height 30
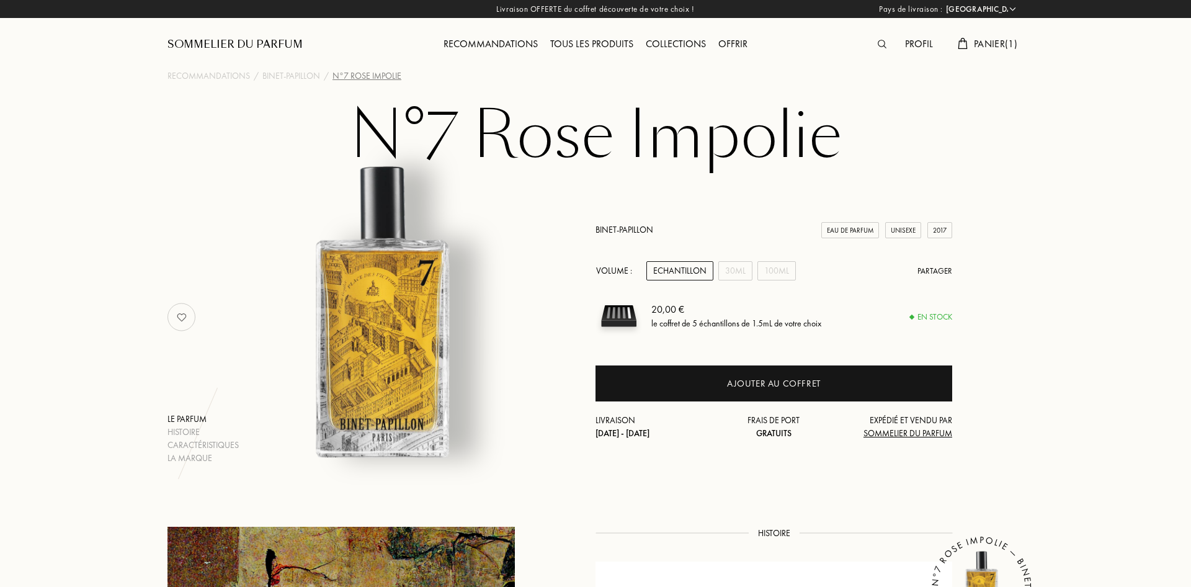
select select "FR"
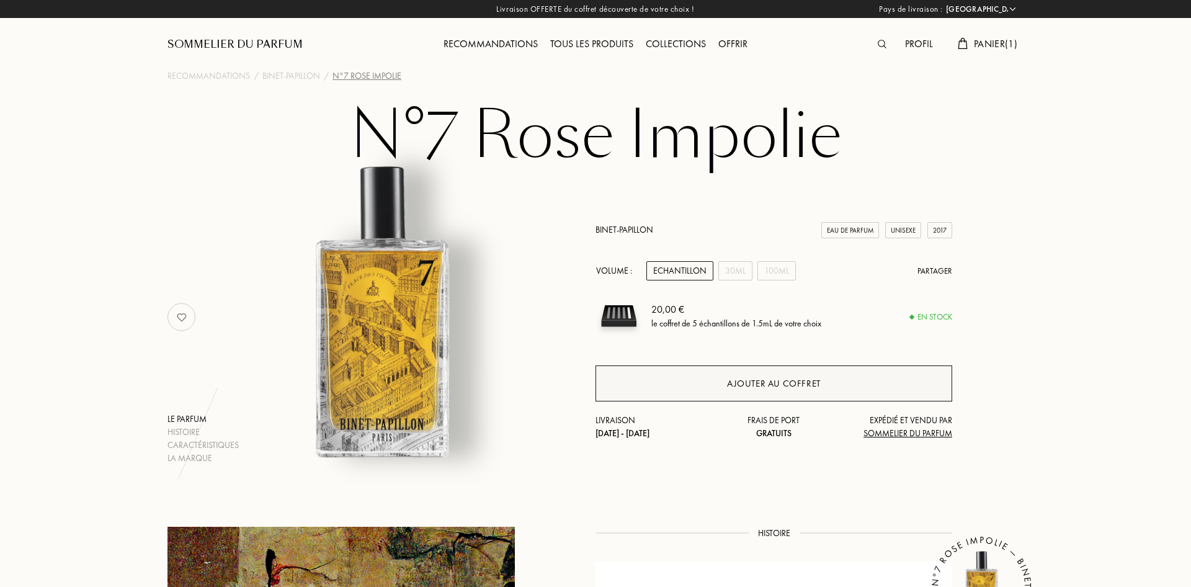
click at [764, 383] on div "Ajouter au coffret" at bounding box center [774, 384] width 94 height 14
